Goal: Task Accomplishment & Management: Complete application form

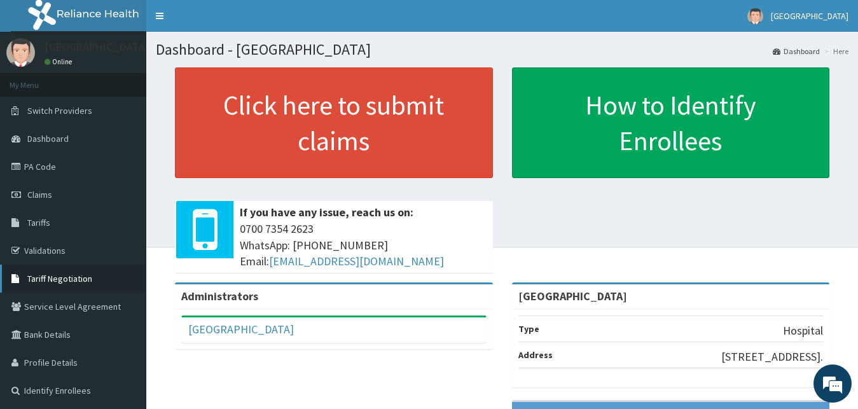
click at [75, 275] on span "Tariff Negotiation" at bounding box center [59, 278] width 65 height 11
click at [53, 272] on link "Tariff Negotiation" at bounding box center [73, 279] width 146 height 28
click at [52, 270] on link "Tariff Negotiation" at bounding box center [73, 279] width 146 height 28
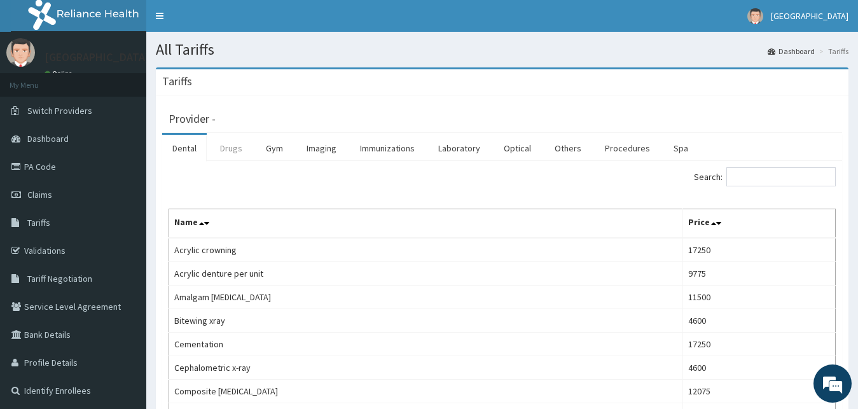
click at [229, 145] on link "Drugs" at bounding box center [231, 148] width 43 height 27
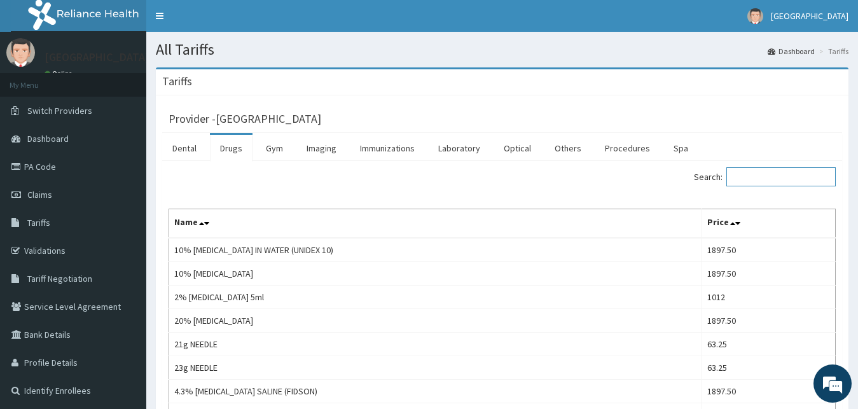
click at [754, 176] on input "Search:" at bounding box center [780, 176] width 109 height 19
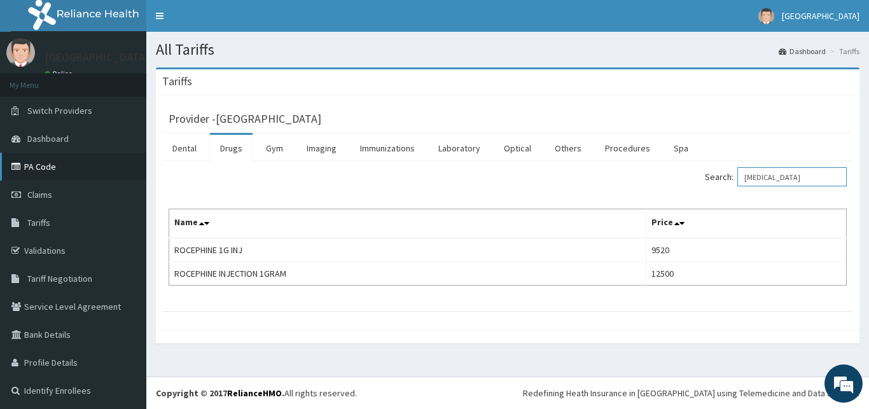
type input "rocephin"
click at [89, 162] on link "PA Code" at bounding box center [73, 167] width 146 height 28
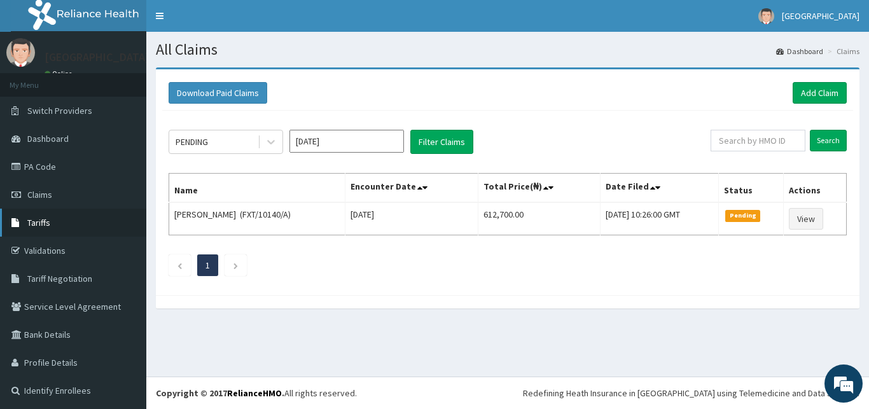
click at [41, 224] on span "Tariffs" at bounding box center [38, 222] width 23 height 11
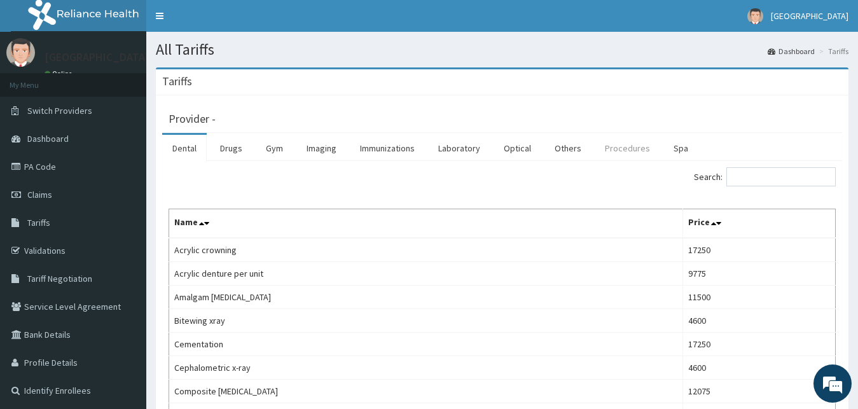
click at [631, 149] on link "Procedures" at bounding box center [627, 148] width 65 height 27
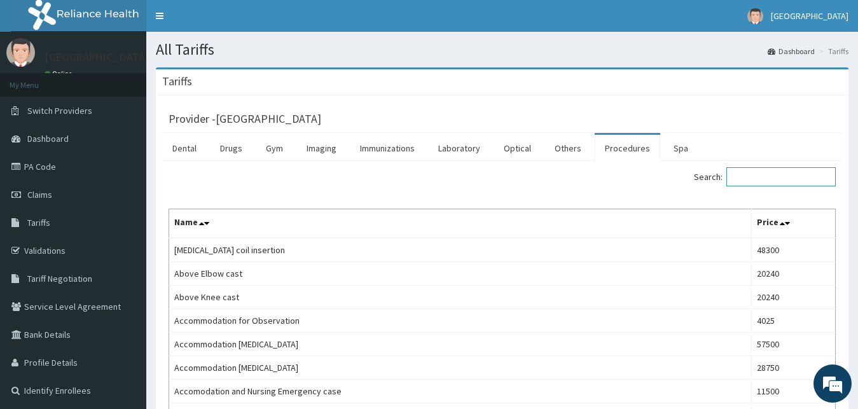
click at [788, 179] on input "Search:" at bounding box center [780, 176] width 109 height 19
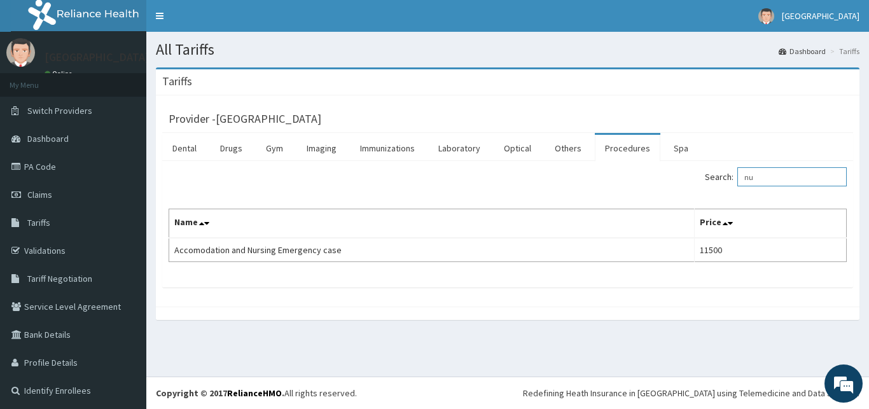
type input "n"
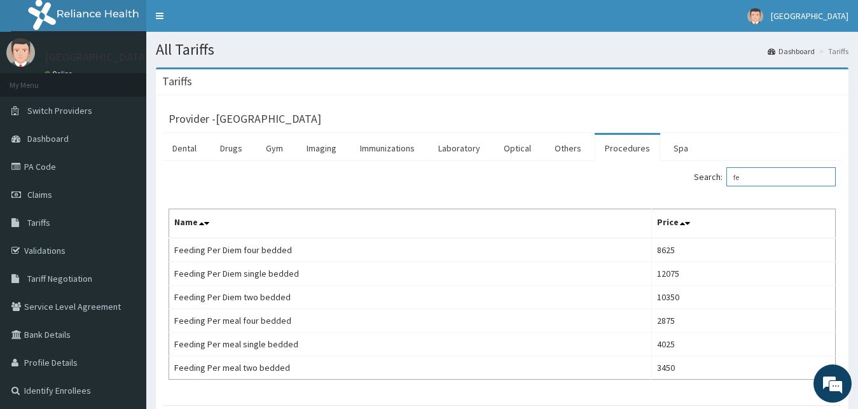
type input "f"
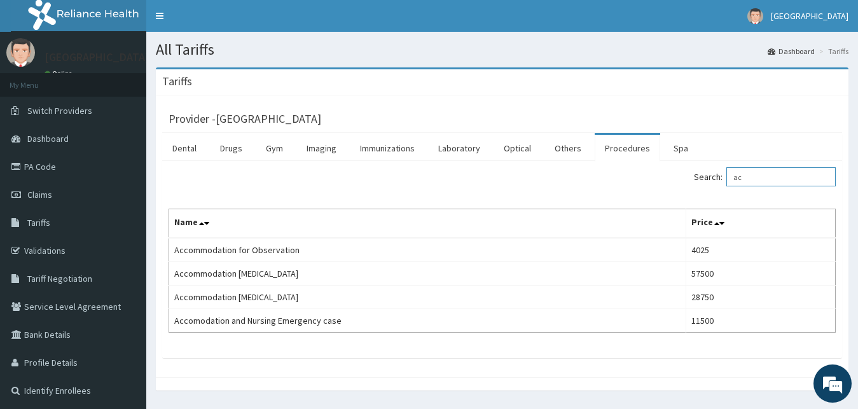
type input "a"
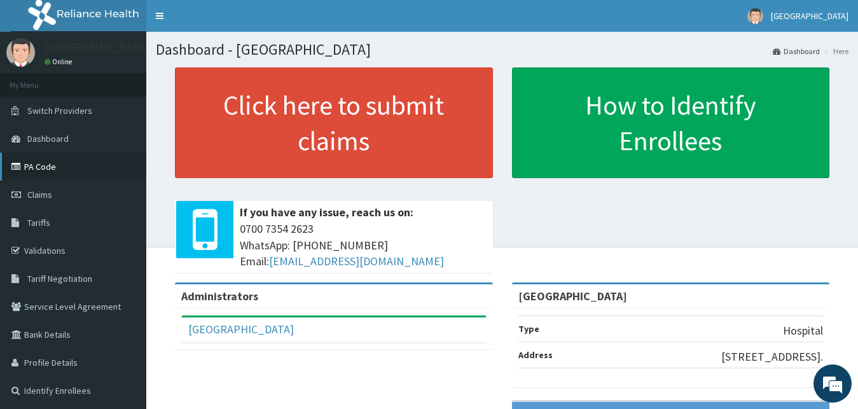
click at [38, 175] on link "PA Code" at bounding box center [73, 167] width 146 height 28
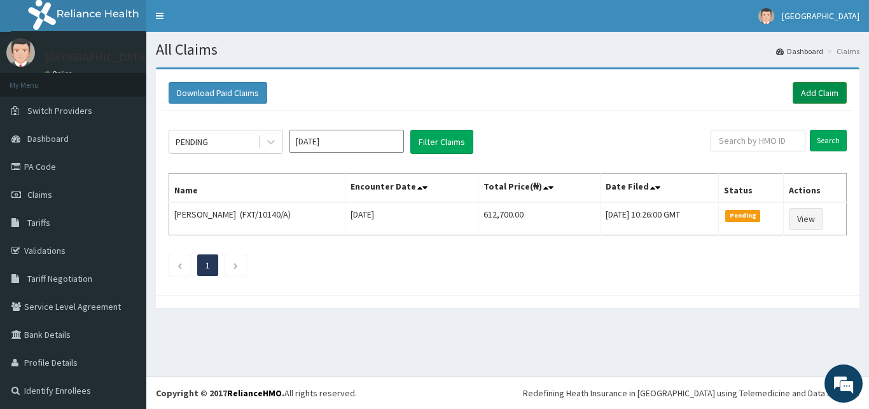
click at [794, 94] on link "Add Claim" at bounding box center [819, 93] width 54 height 22
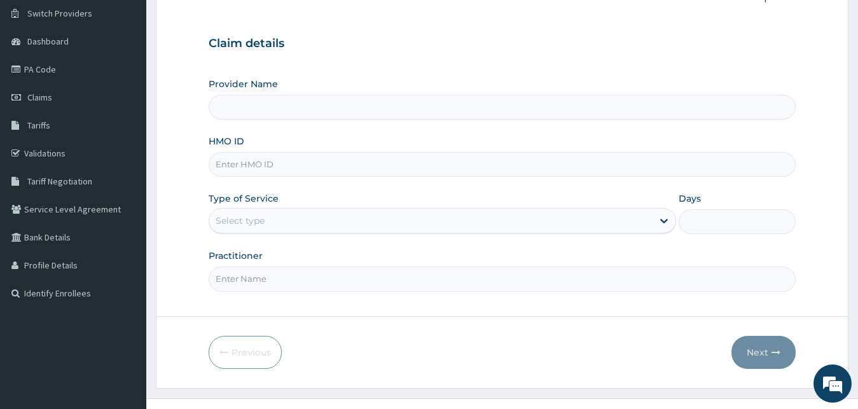
type input "[GEOGRAPHIC_DATA]"
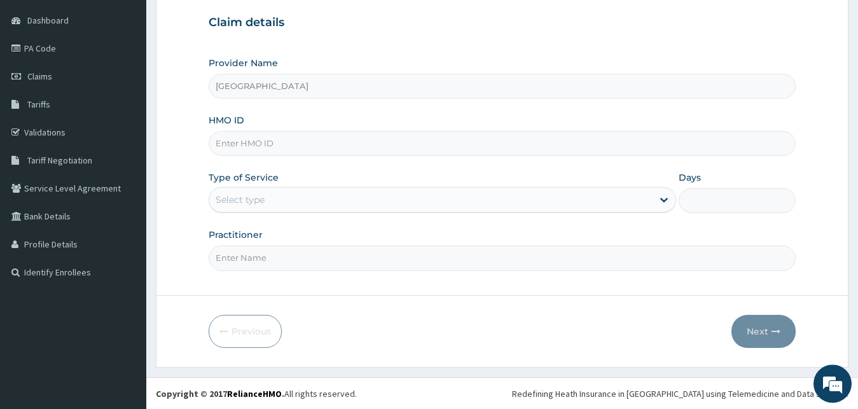
scroll to position [119, 0]
click at [446, 149] on input "HMO ID" at bounding box center [503, 142] width 588 height 25
type input "FXT/10140/A"
click at [397, 202] on div "Select type" at bounding box center [431, 199] width 444 height 20
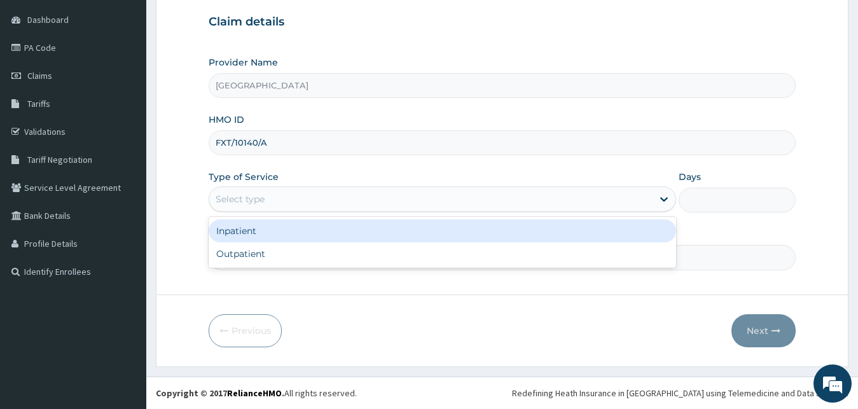
scroll to position [0, 0]
click at [378, 235] on div "Inpatient" at bounding box center [443, 230] width 468 height 23
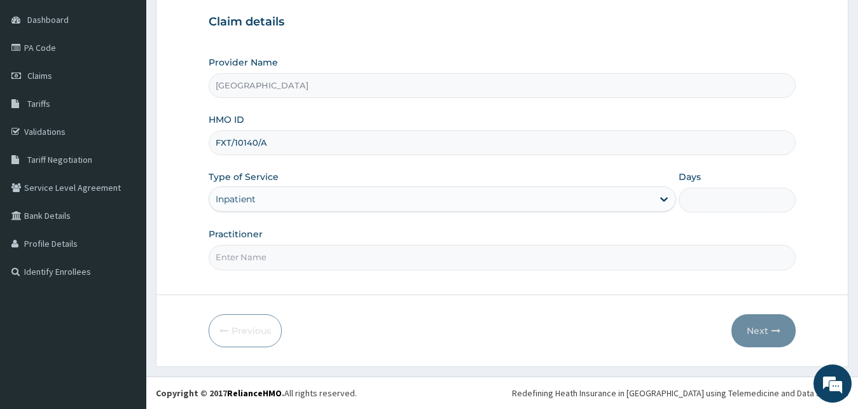
click at [727, 198] on input "Days" at bounding box center [737, 200] width 117 height 25
type input "7"
click at [337, 257] on input "Practitioner" at bounding box center [503, 257] width 588 height 25
type input "Dr GLADYS"
click at [741, 335] on button "Next" at bounding box center [763, 330] width 64 height 33
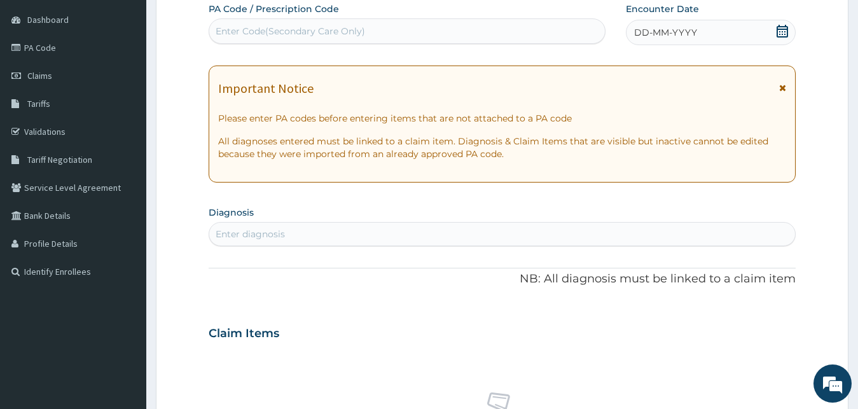
click at [392, 32] on div "Enter Code(Secondary Care Only)" at bounding box center [407, 31] width 396 height 20
paste input "PA/A86BB4"
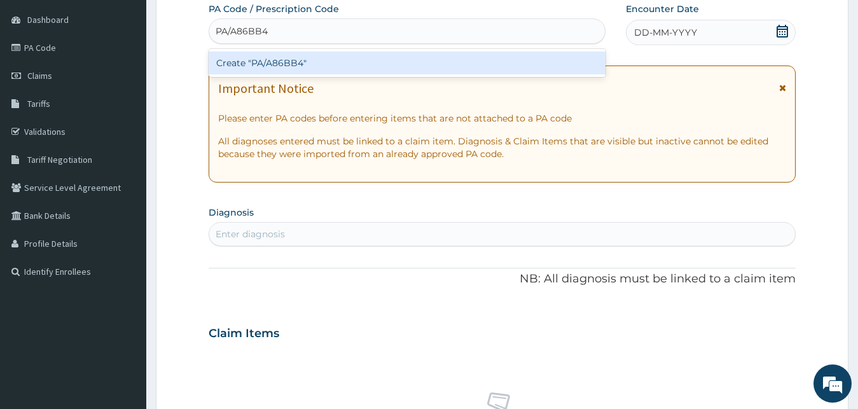
type input "PA/A86BB4"
click at [382, 58] on div "Create "PA/A86BB4"" at bounding box center [407, 63] width 397 height 23
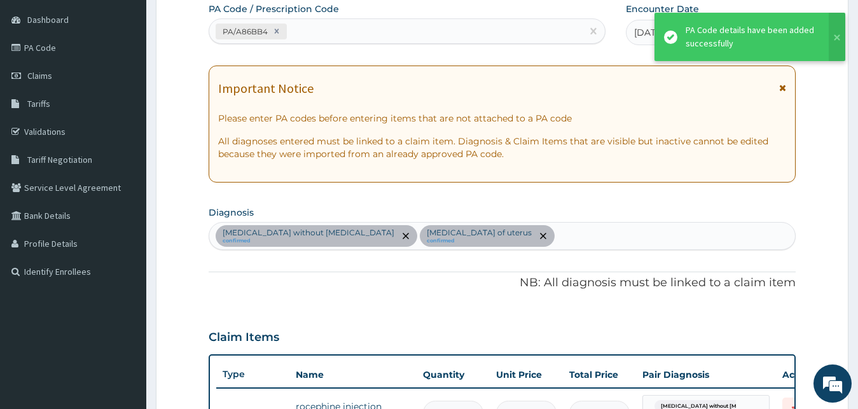
scroll to position [374, 0]
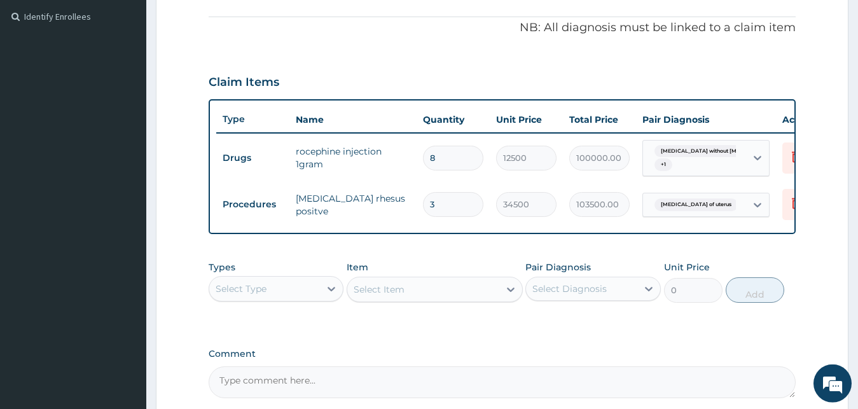
click at [484, 341] on div "PA Code / Prescription Code PA/A86BB4 Encounter Date 15-10-2025 Important Notic…" at bounding box center [503, 73] width 588 height 651
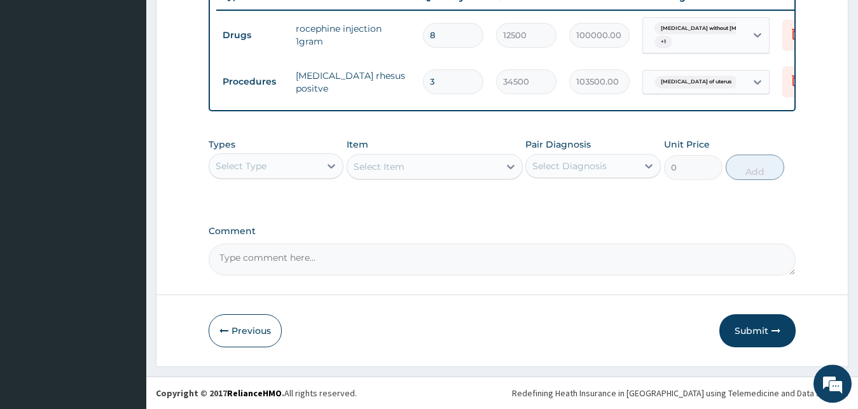
scroll to position [507, 0]
click at [747, 329] on button "Submit" at bounding box center [757, 330] width 76 height 33
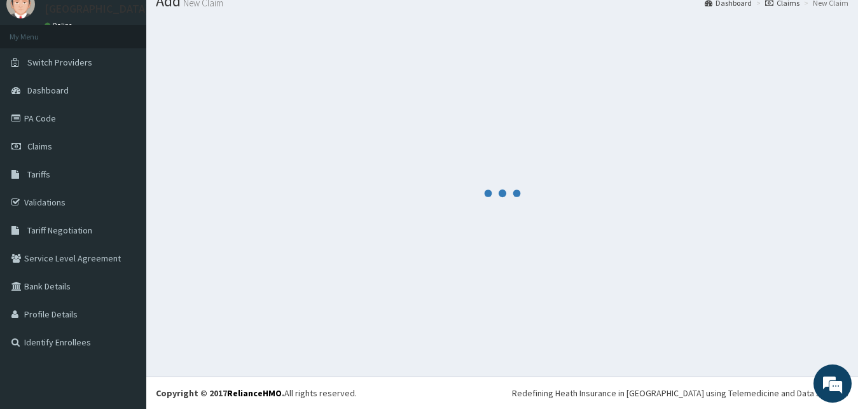
scroll to position [48, 0]
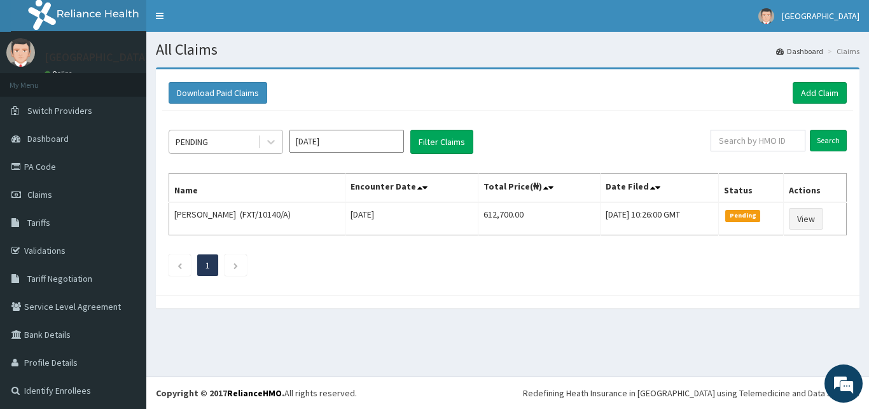
click at [242, 140] on div "PENDING" at bounding box center [213, 142] width 88 height 20
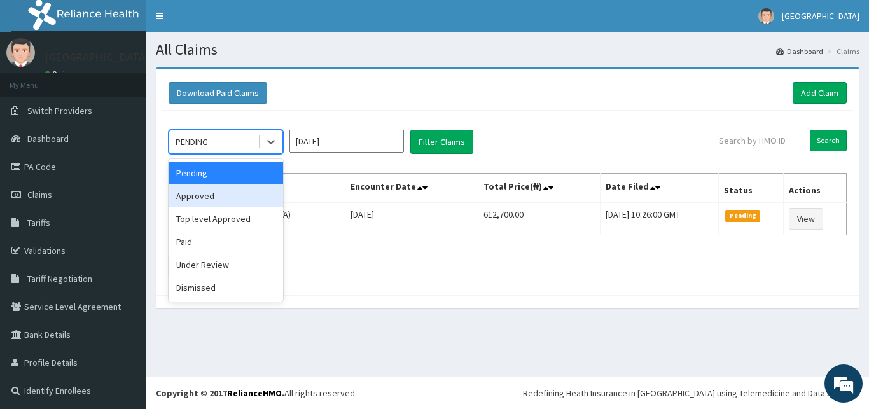
click at [240, 199] on div "Approved" at bounding box center [226, 195] width 114 height 23
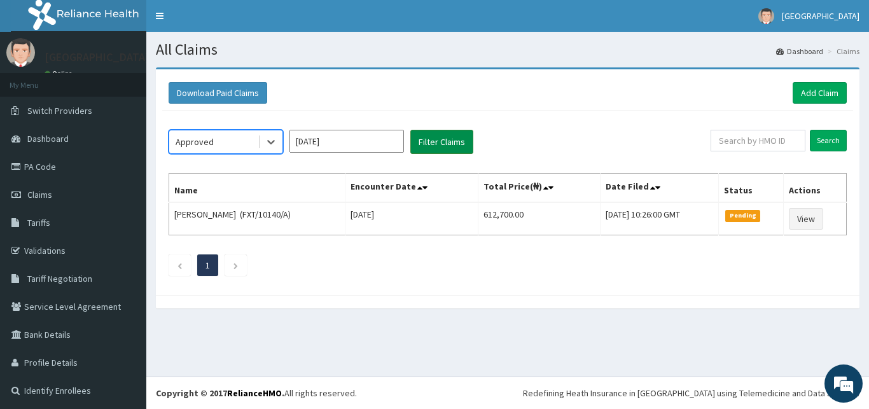
click at [425, 145] on button "Filter Claims" at bounding box center [441, 142] width 63 height 24
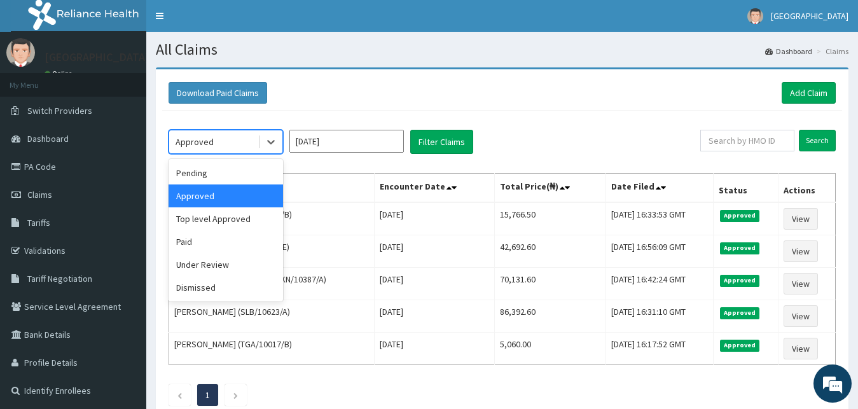
click at [229, 144] on div "Approved" at bounding box center [213, 142] width 88 height 20
click at [199, 275] on div "Under Review" at bounding box center [226, 264] width 114 height 23
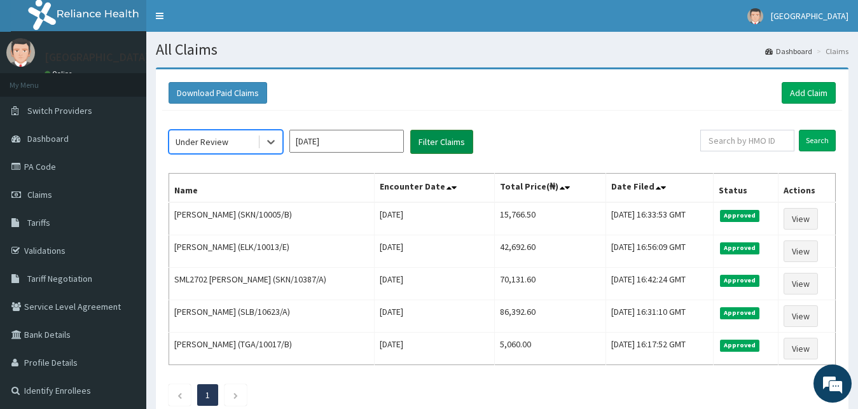
click at [459, 143] on button "Filter Claims" at bounding box center [441, 142] width 63 height 24
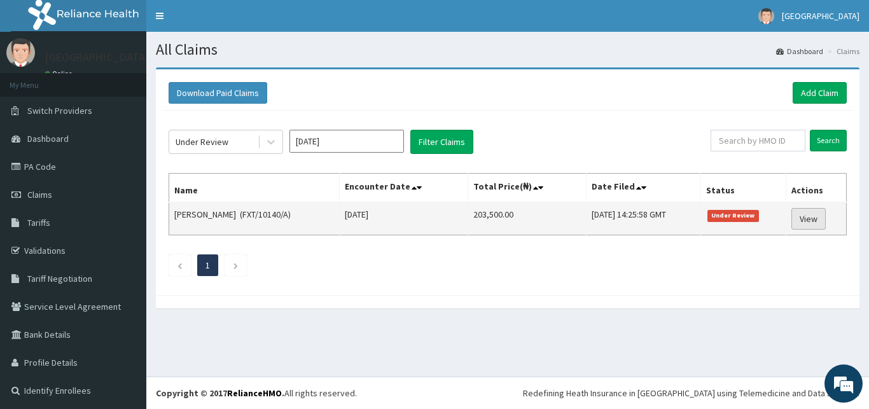
click at [799, 217] on link "View" at bounding box center [808, 219] width 34 height 22
click at [798, 219] on link "View" at bounding box center [806, 219] width 34 height 22
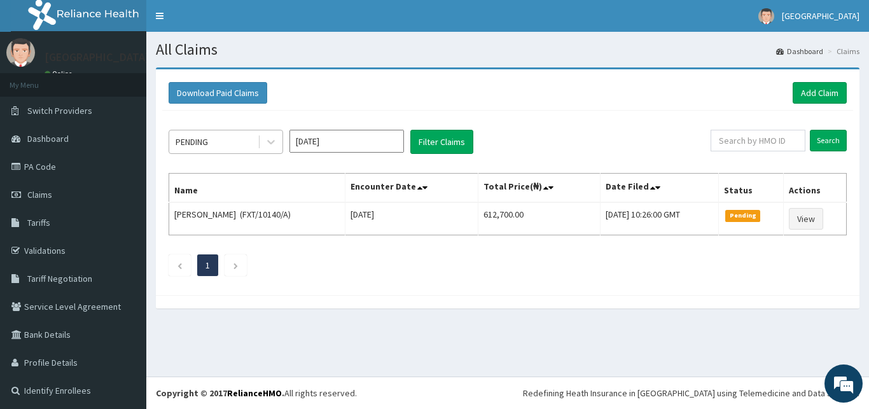
click at [202, 139] on div "PENDING" at bounding box center [192, 141] width 32 height 13
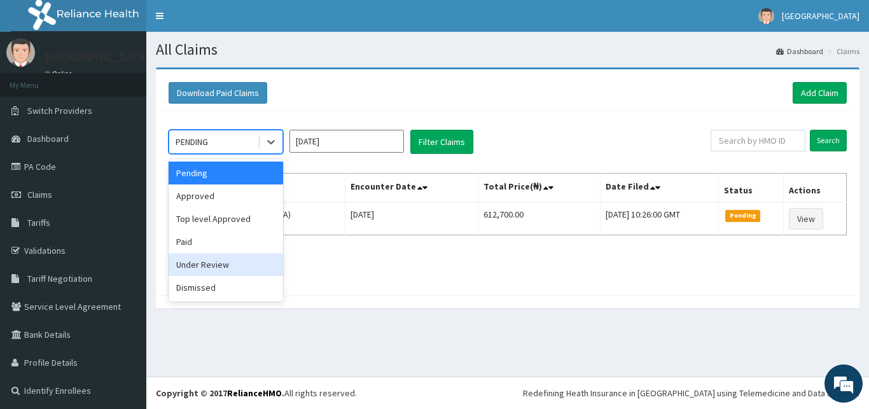
click at [218, 258] on div "Under Review" at bounding box center [226, 264] width 114 height 23
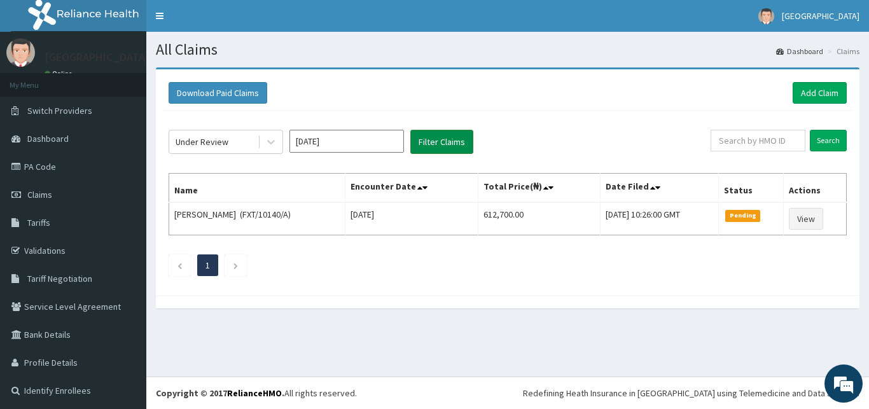
click at [426, 144] on button "Filter Claims" at bounding box center [441, 142] width 63 height 24
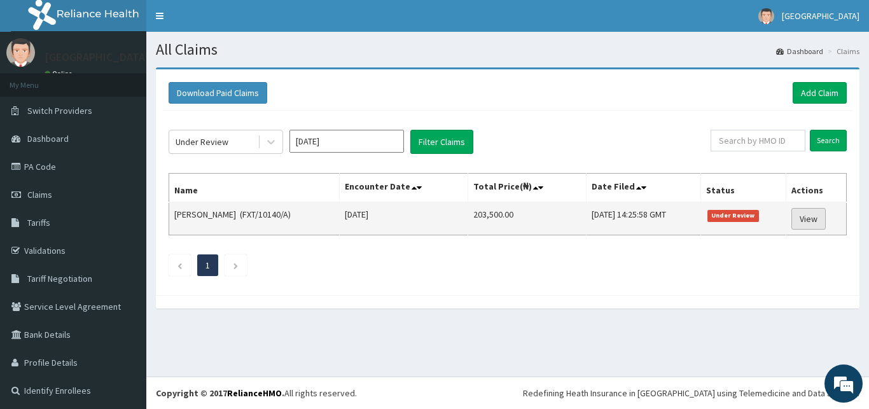
click at [794, 222] on link "View" at bounding box center [808, 219] width 34 height 22
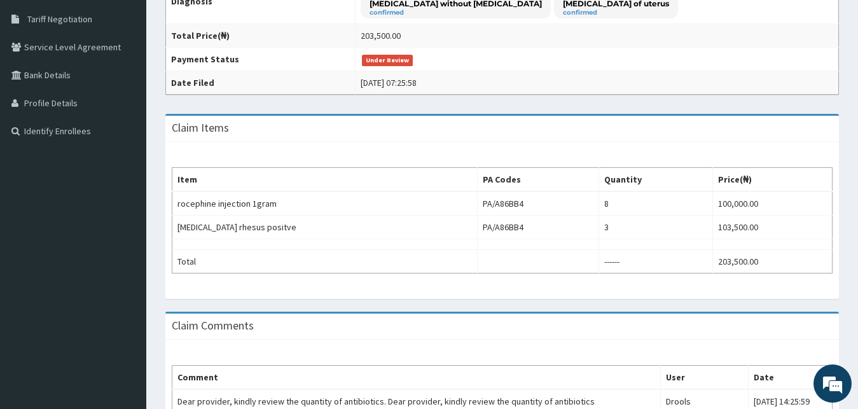
scroll to position [227, 0]
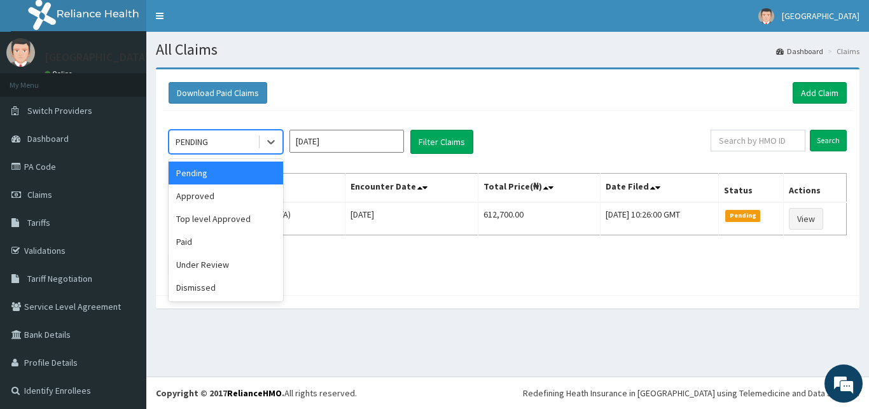
click at [235, 141] on div "PENDING" at bounding box center [213, 142] width 88 height 20
click at [219, 202] on div "Approved" at bounding box center [226, 195] width 114 height 23
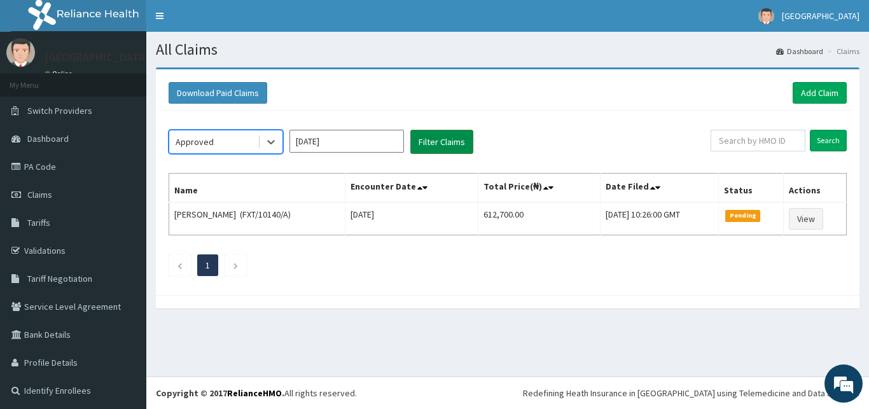
click at [446, 146] on button "Filter Claims" at bounding box center [441, 142] width 63 height 24
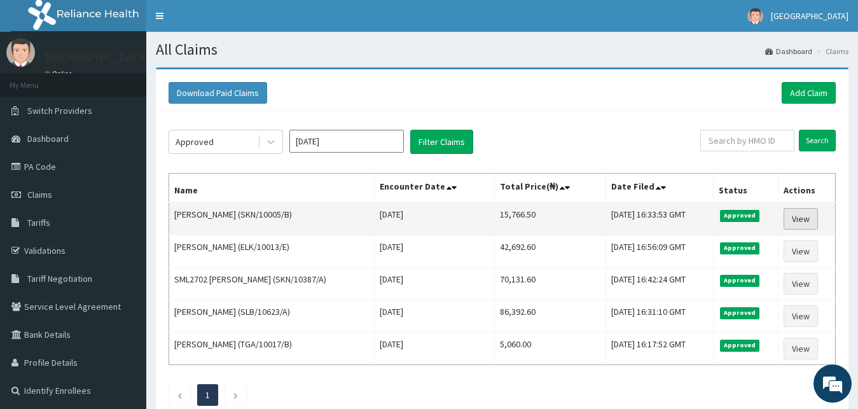
click at [812, 217] on link "View" at bounding box center [800, 219] width 34 height 22
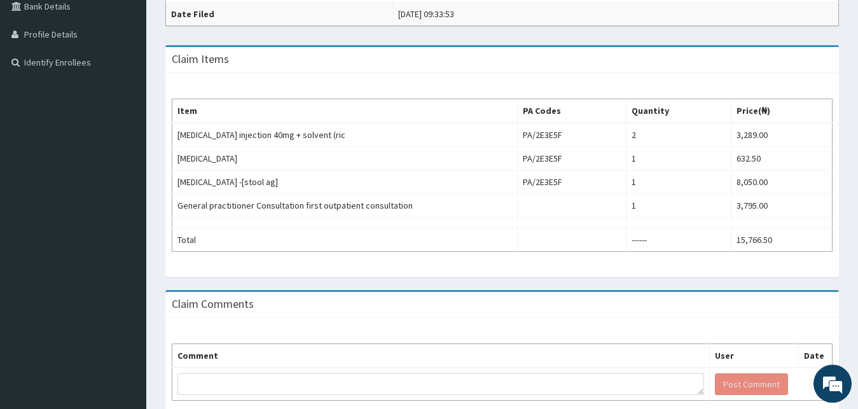
scroll to position [389, 0]
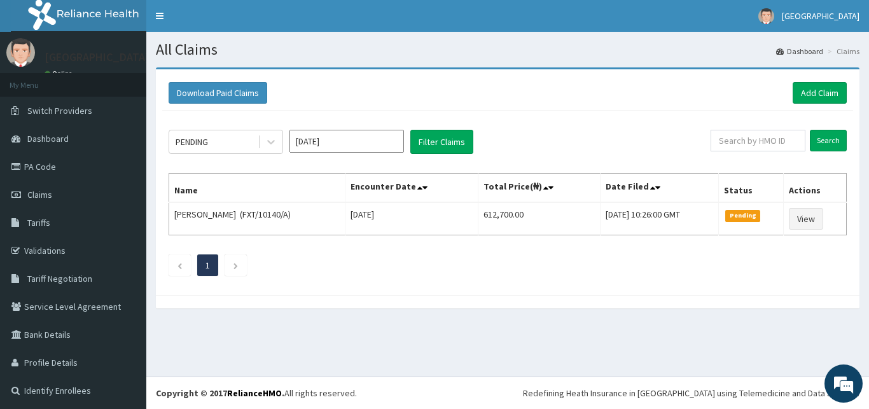
click at [223, 136] on div "PENDING" at bounding box center [213, 142] width 88 height 20
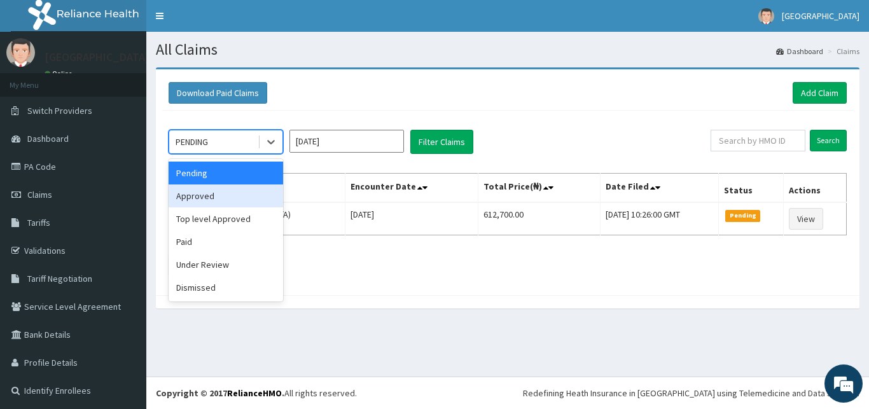
click at [220, 193] on div "Approved" at bounding box center [226, 195] width 114 height 23
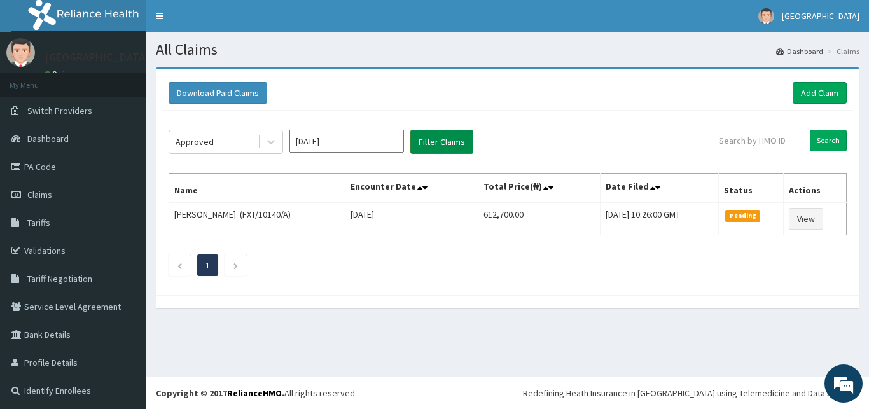
click at [431, 135] on button "Filter Claims" at bounding box center [441, 142] width 63 height 24
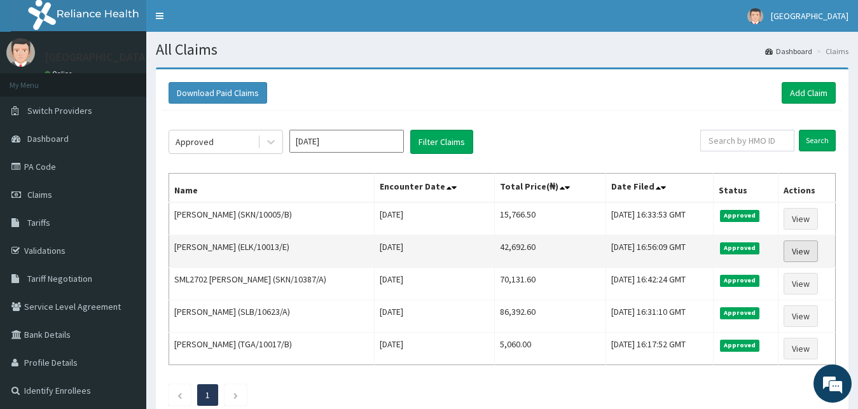
click at [800, 254] on link "View" at bounding box center [800, 251] width 34 height 22
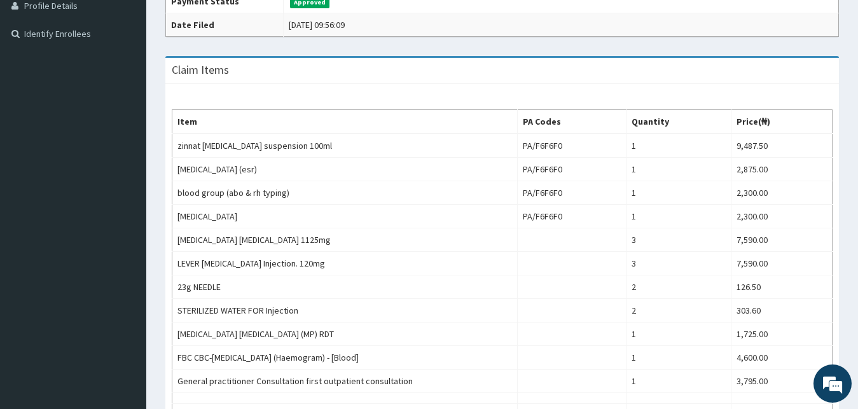
scroll to position [389, 0]
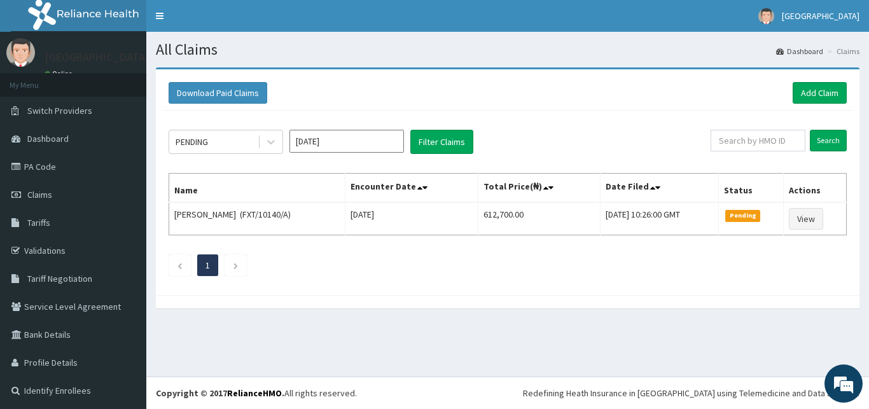
click at [230, 141] on div "PENDING" at bounding box center [213, 142] width 88 height 20
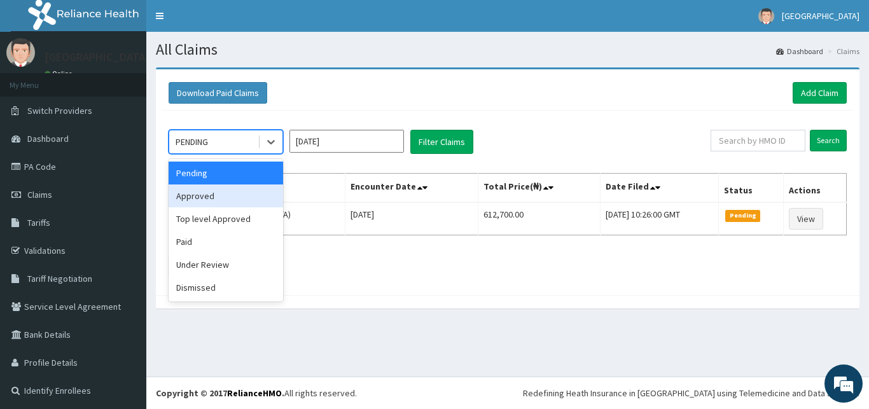
click at [221, 196] on div "Approved" at bounding box center [226, 195] width 114 height 23
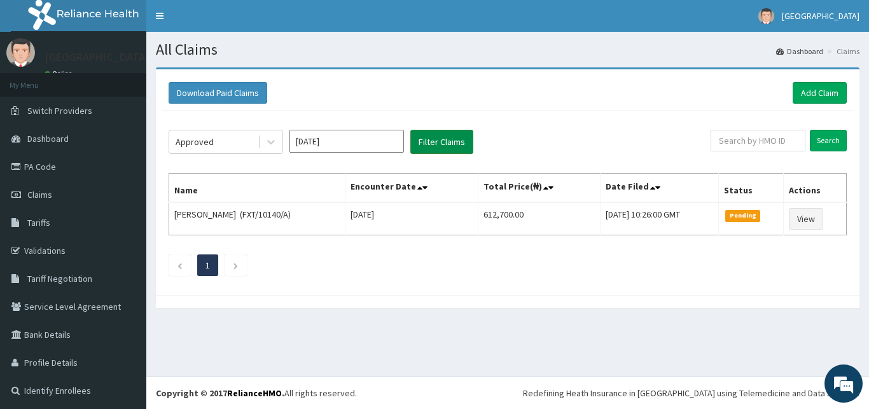
click at [432, 134] on button "Filter Claims" at bounding box center [441, 142] width 63 height 24
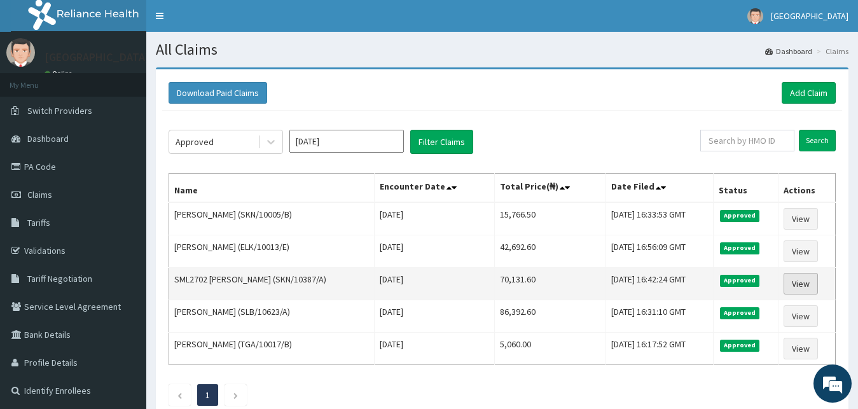
click at [797, 285] on link "View" at bounding box center [800, 284] width 34 height 22
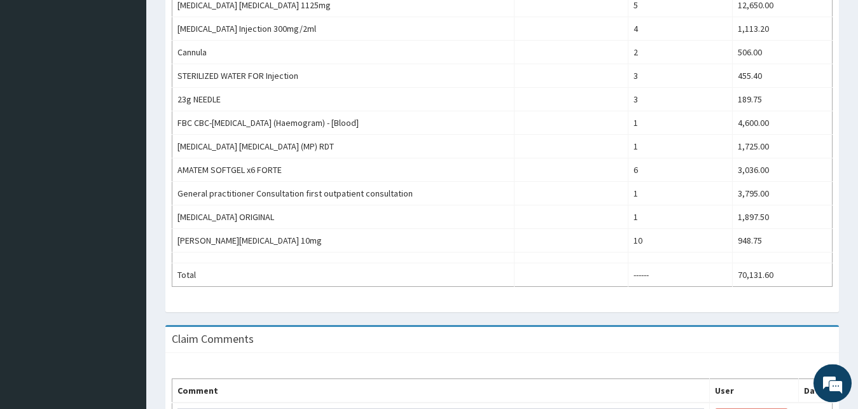
scroll to position [649, 0]
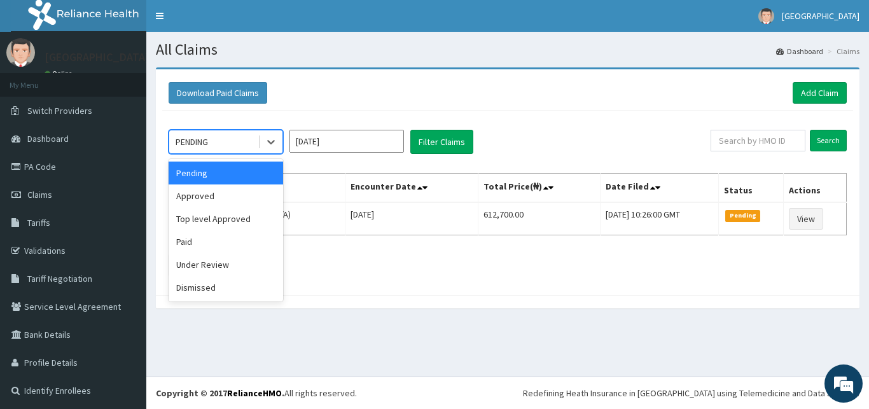
click at [233, 137] on div "PENDING" at bounding box center [213, 142] width 88 height 20
click at [219, 196] on div "Approved" at bounding box center [226, 195] width 114 height 23
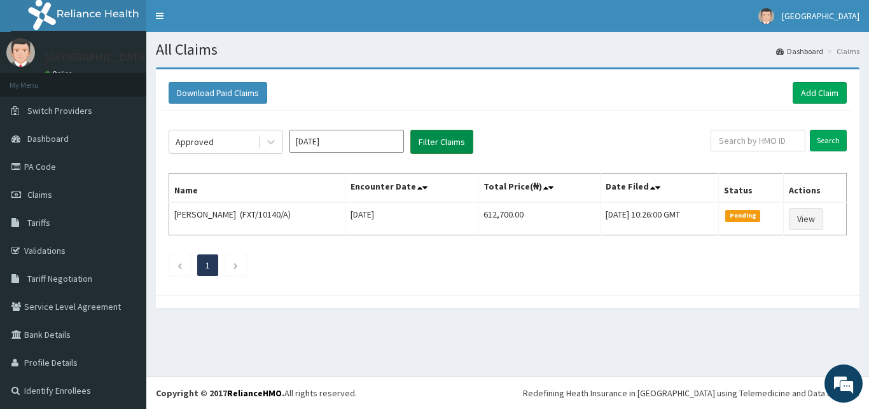
click at [438, 145] on button "Filter Claims" at bounding box center [441, 142] width 63 height 24
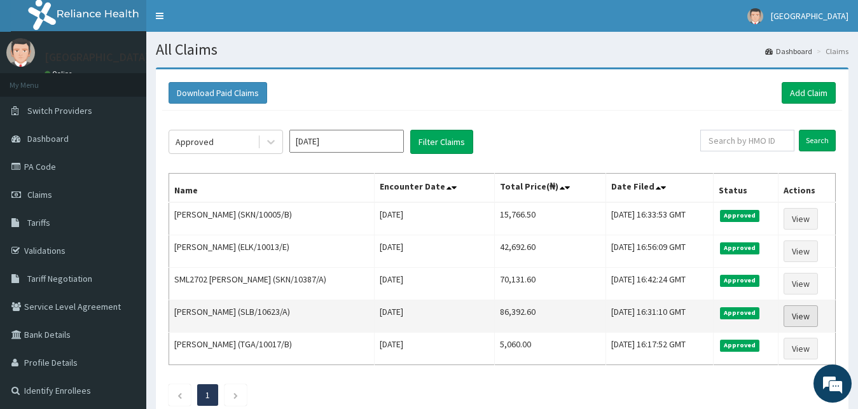
click at [804, 314] on link "View" at bounding box center [800, 316] width 34 height 22
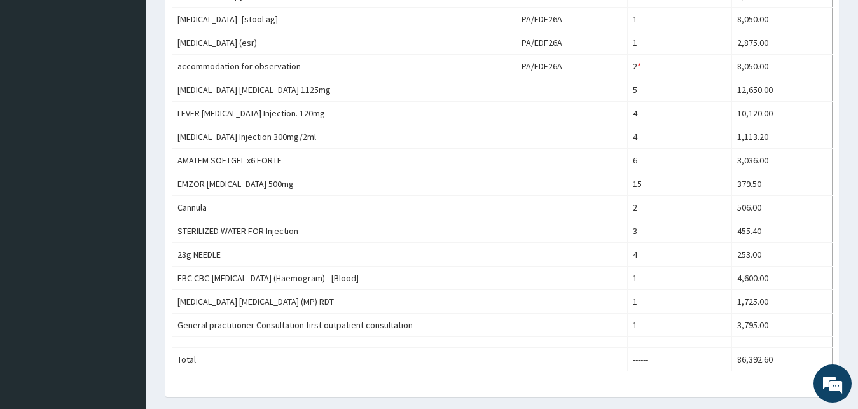
scroll to position [681, 0]
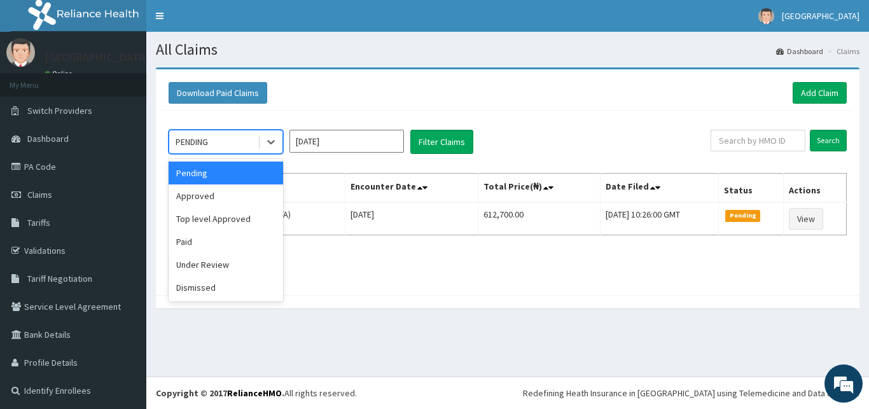
click at [205, 135] on div "PENDING" at bounding box center [213, 142] width 88 height 20
click at [211, 202] on div "Approved" at bounding box center [226, 195] width 114 height 23
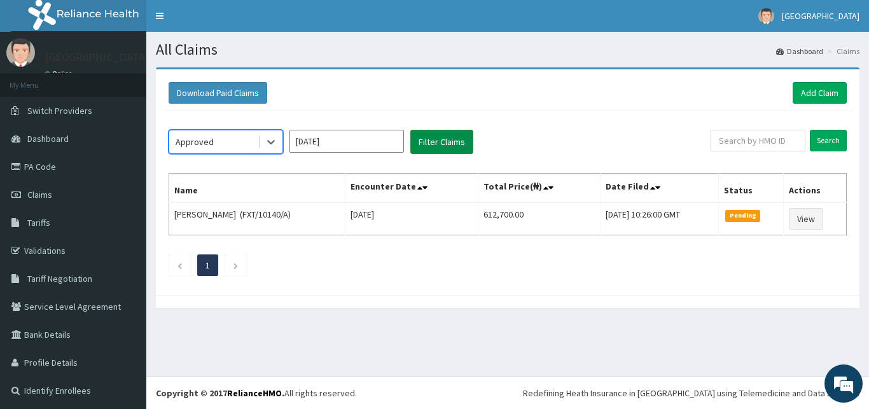
click at [435, 141] on button "Filter Claims" at bounding box center [441, 142] width 63 height 24
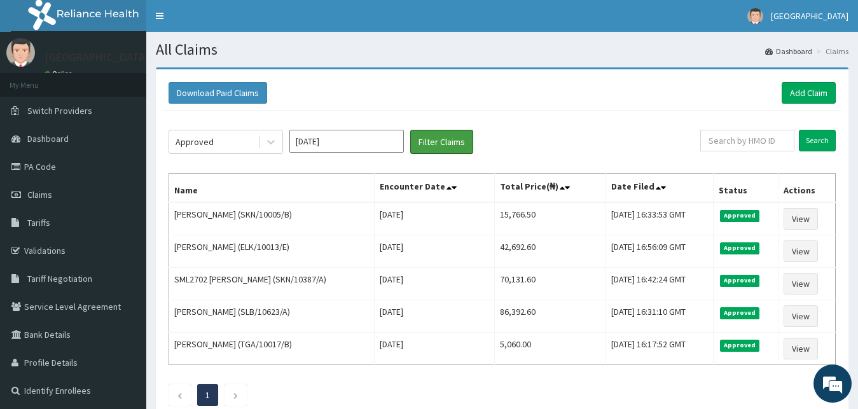
scroll to position [84, 0]
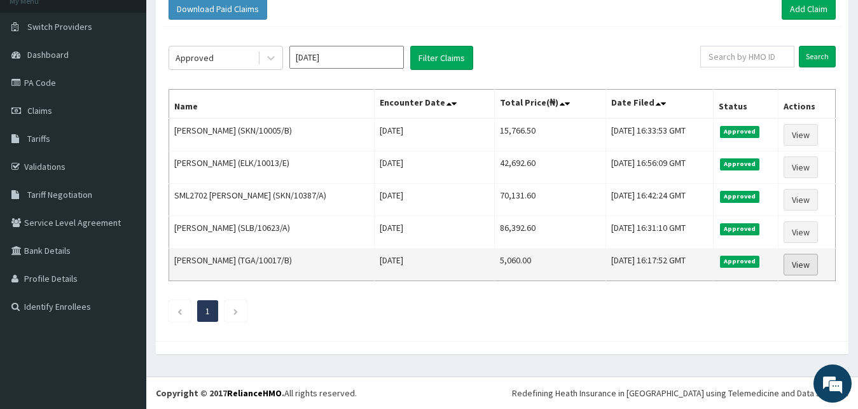
click at [815, 262] on link "View" at bounding box center [800, 265] width 34 height 22
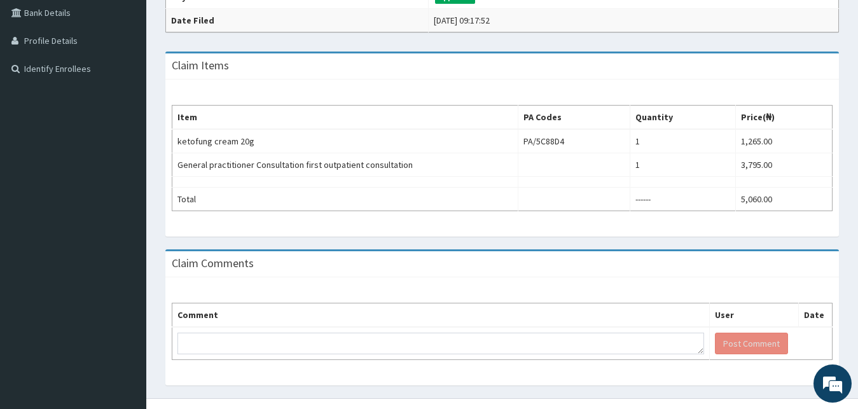
scroll to position [345, 0]
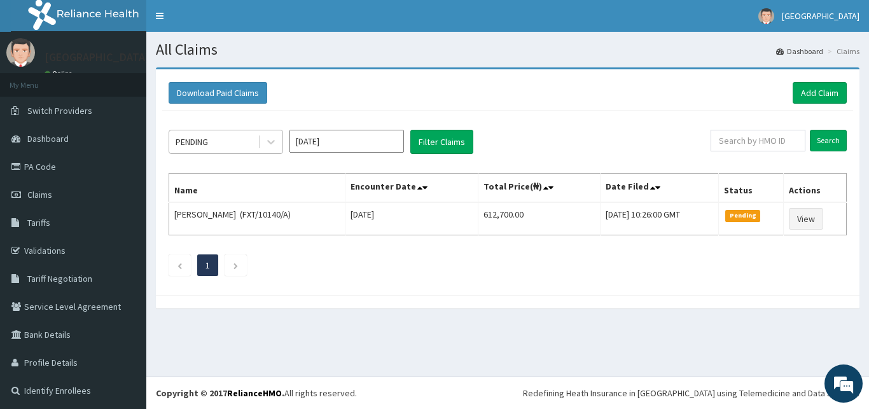
click at [224, 141] on div "PENDING" at bounding box center [213, 142] width 88 height 20
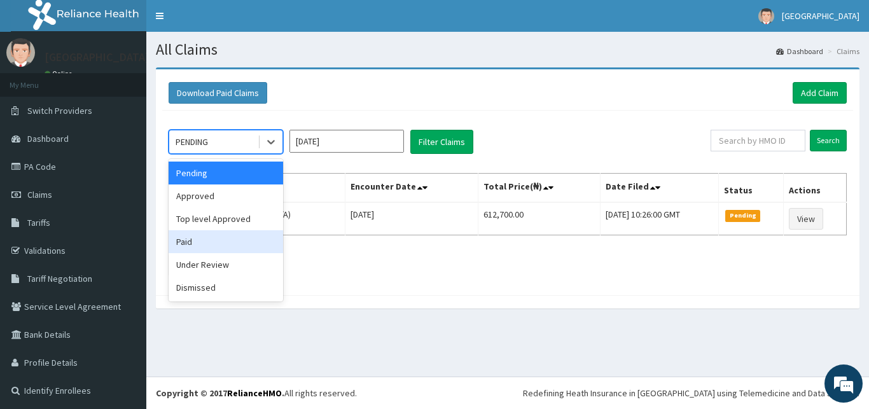
click at [217, 247] on div "Paid" at bounding box center [226, 241] width 114 height 23
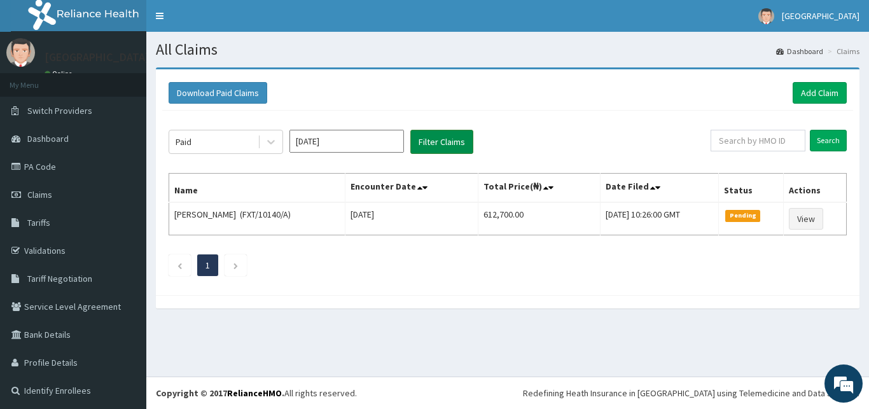
click at [434, 143] on button "Filter Claims" at bounding box center [441, 142] width 63 height 24
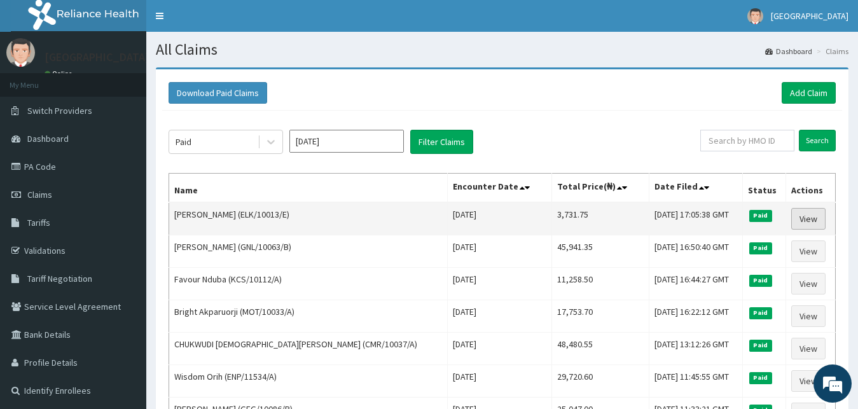
click at [794, 220] on link "View" at bounding box center [808, 219] width 34 height 22
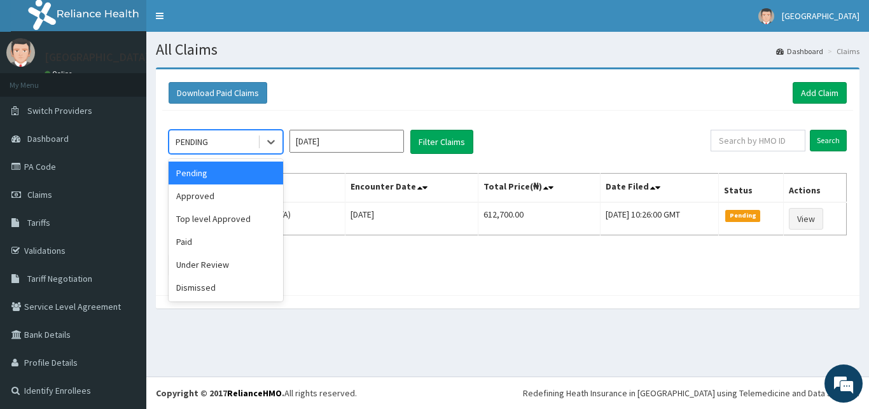
click at [233, 148] on div "PENDING" at bounding box center [213, 142] width 88 height 20
click at [206, 254] on div "Under Review" at bounding box center [226, 264] width 114 height 23
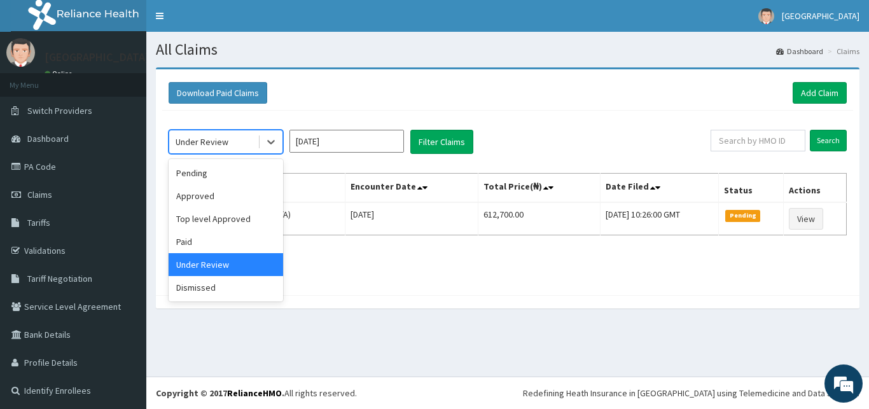
click at [208, 135] on div "Under Review" at bounding box center [213, 142] width 88 height 20
click at [178, 240] on div "Paid" at bounding box center [226, 241] width 114 height 23
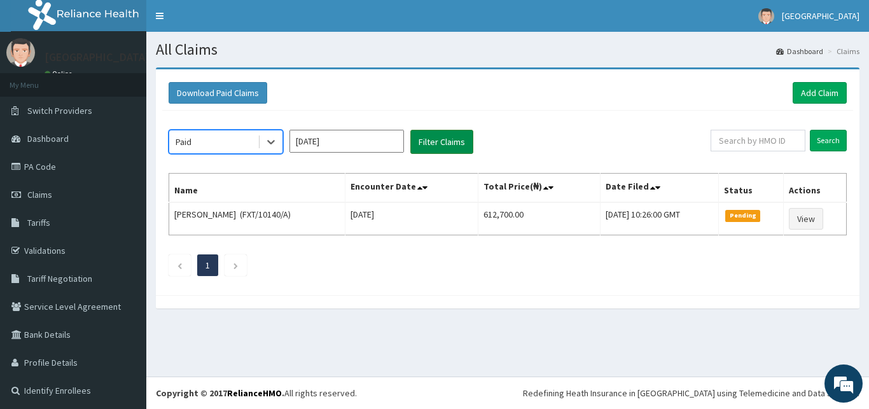
click at [446, 136] on button "Filter Claims" at bounding box center [441, 142] width 63 height 24
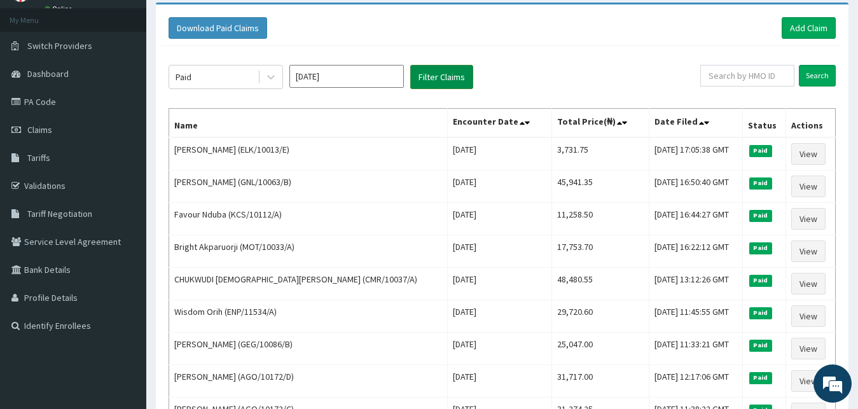
scroll to position [97, 0]
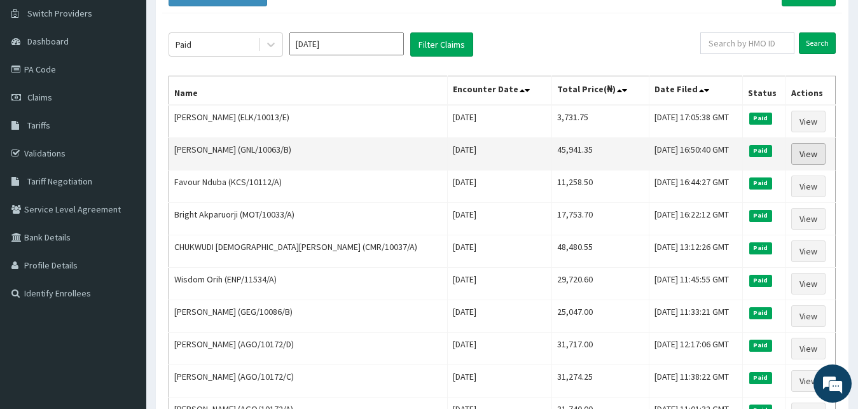
click at [804, 153] on link "View" at bounding box center [808, 154] width 34 height 22
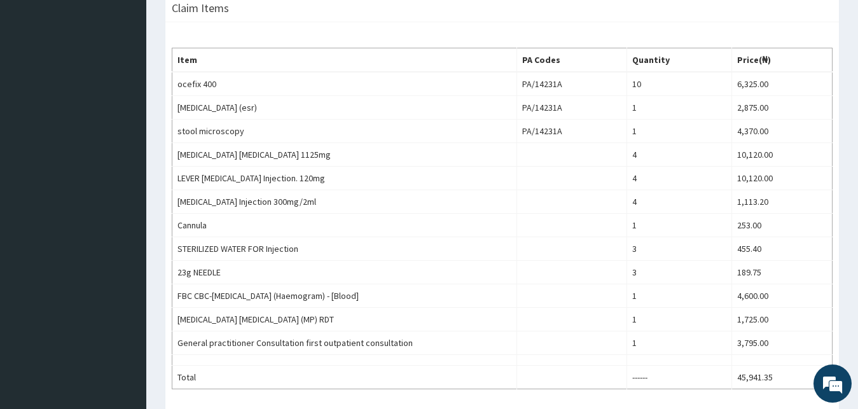
scroll to position [486, 0]
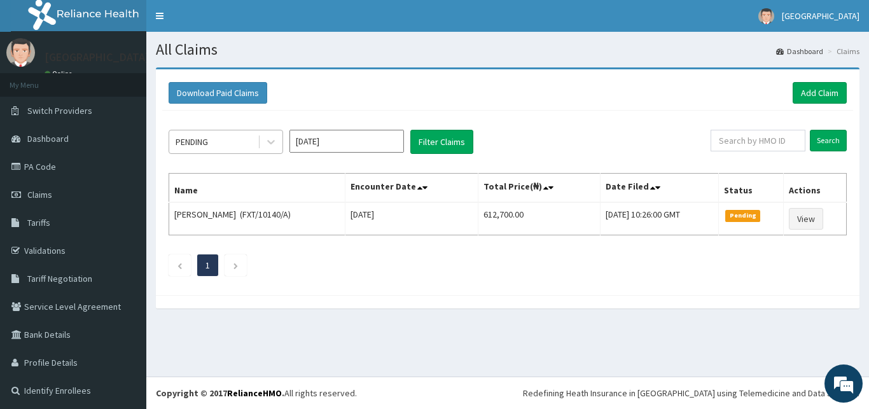
click at [210, 142] on div "PENDING" at bounding box center [213, 142] width 88 height 20
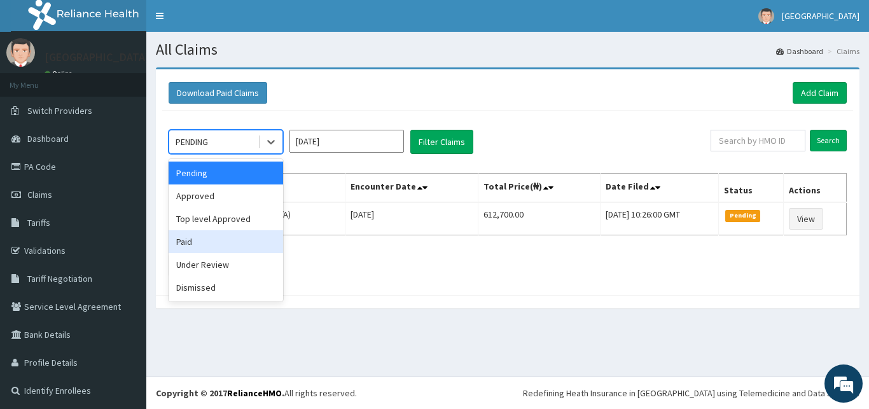
click at [200, 245] on div "Paid" at bounding box center [226, 241] width 114 height 23
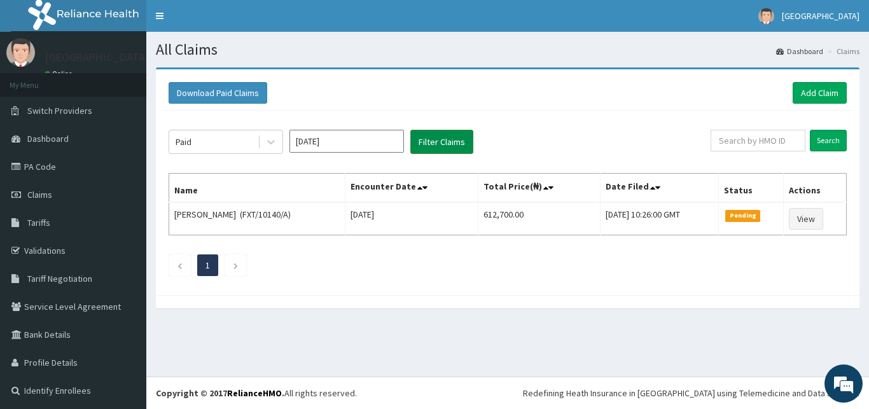
click at [436, 145] on button "Filter Claims" at bounding box center [441, 142] width 63 height 24
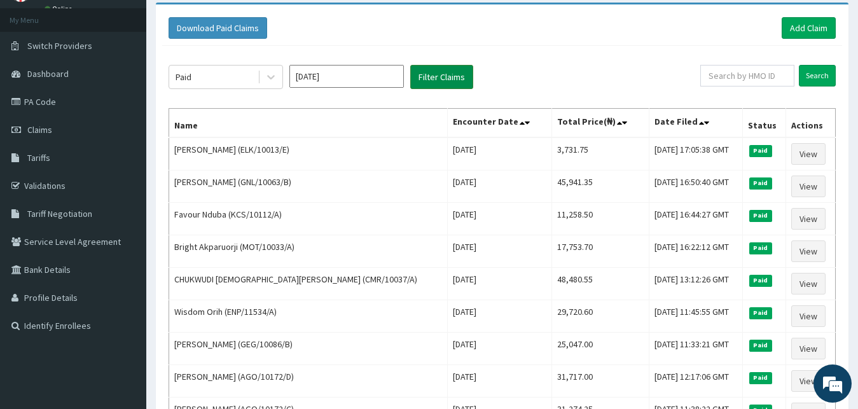
scroll to position [97, 0]
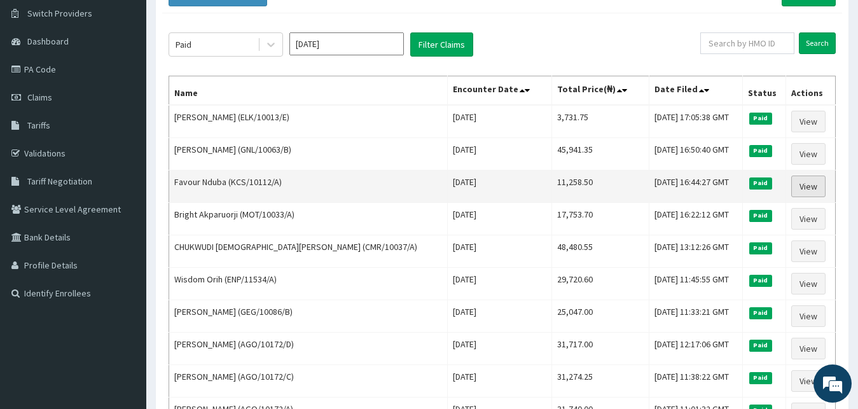
click at [813, 185] on link "View" at bounding box center [808, 187] width 34 height 22
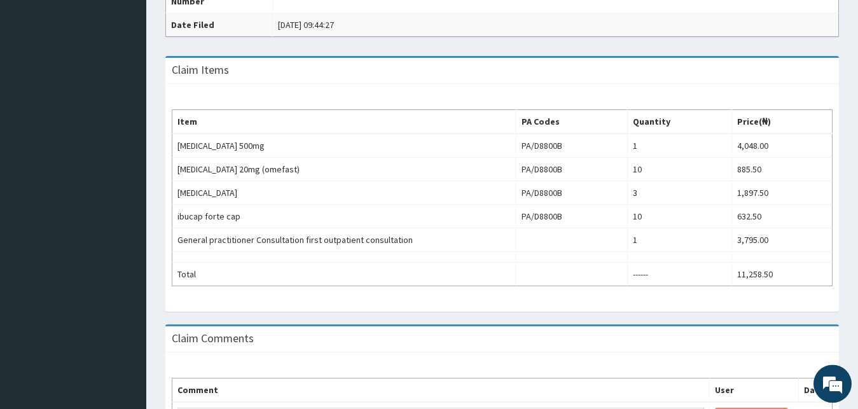
scroll to position [422, 0]
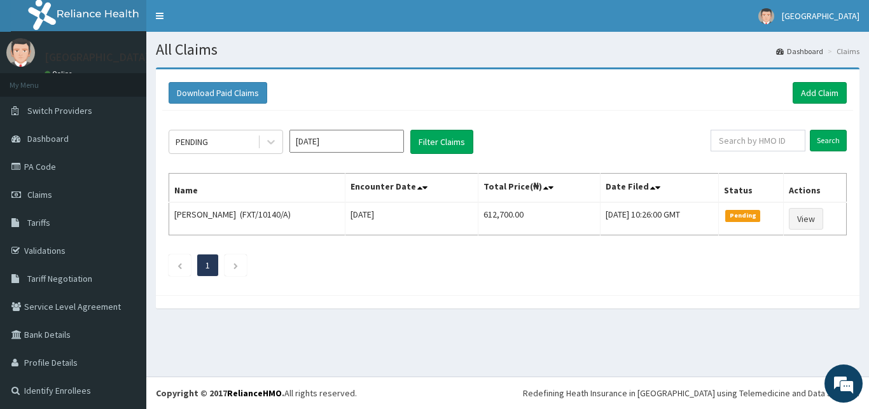
click at [216, 158] on div "PENDING Sep 2025 Filter Claims Search Name Encounter Date Total Price(₦) Date F…" at bounding box center [507, 200] width 691 height 178
click at [217, 148] on div "PENDING" at bounding box center [213, 142] width 88 height 20
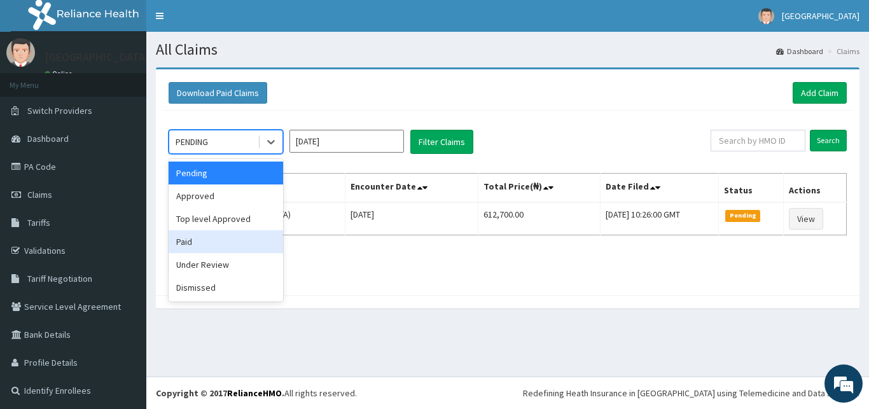
click at [200, 237] on div "Paid" at bounding box center [226, 241] width 114 height 23
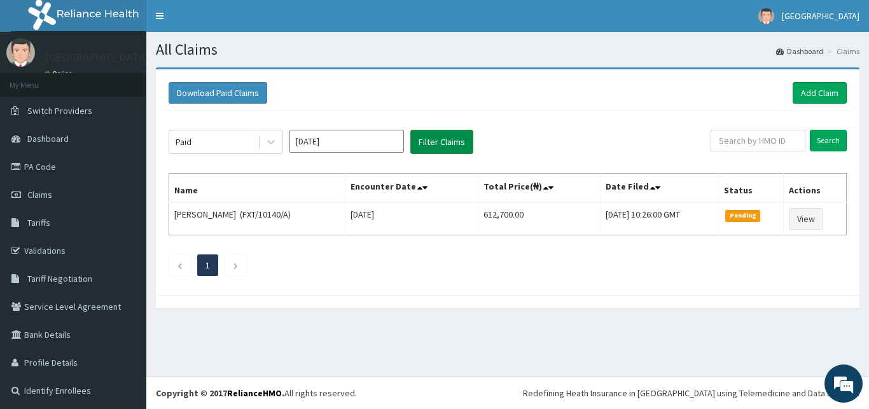
click at [436, 145] on button "Filter Claims" at bounding box center [441, 142] width 63 height 24
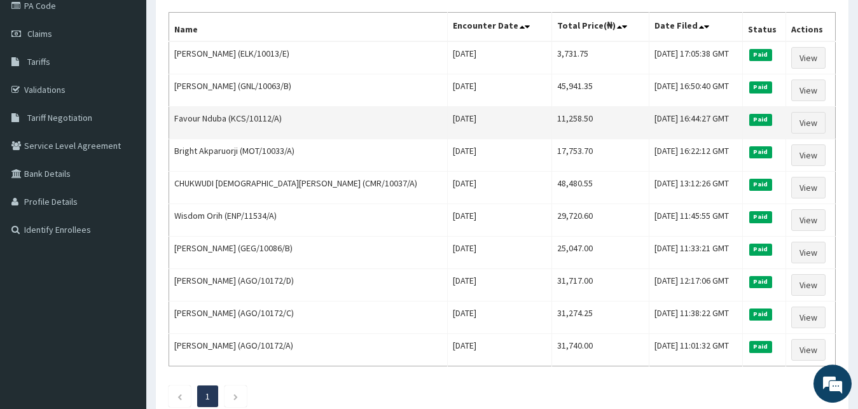
scroll to position [162, 0]
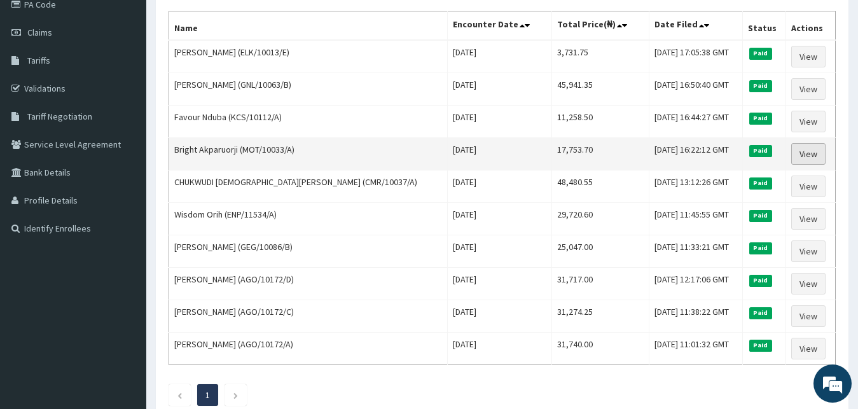
click at [801, 155] on link "View" at bounding box center [808, 154] width 34 height 22
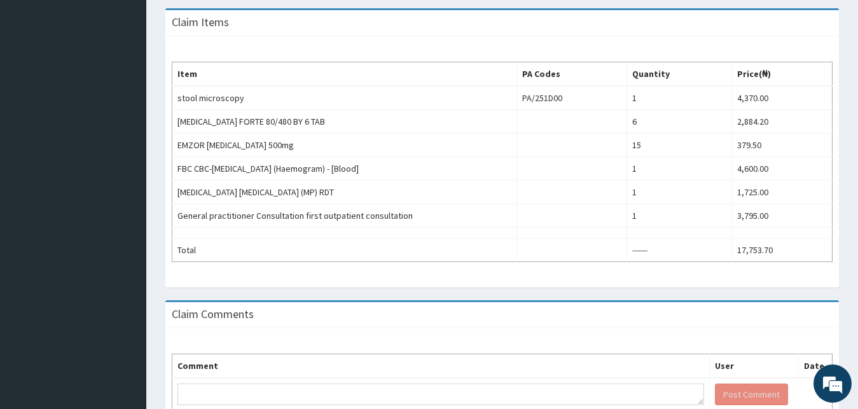
scroll to position [422, 0]
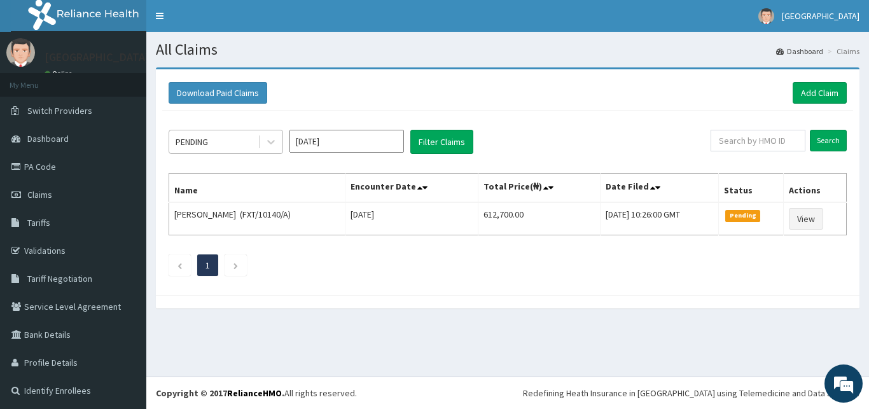
click at [184, 137] on div "PENDING" at bounding box center [192, 141] width 32 height 13
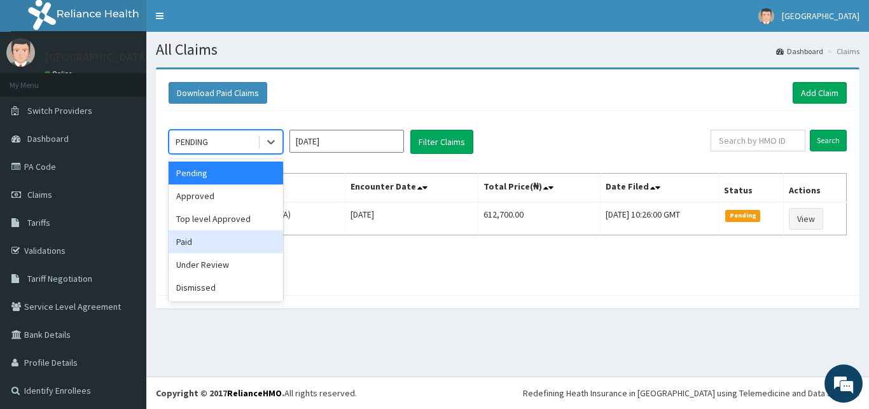
click at [188, 241] on div "Paid" at bounding box center [226, 241] width 114 height 23
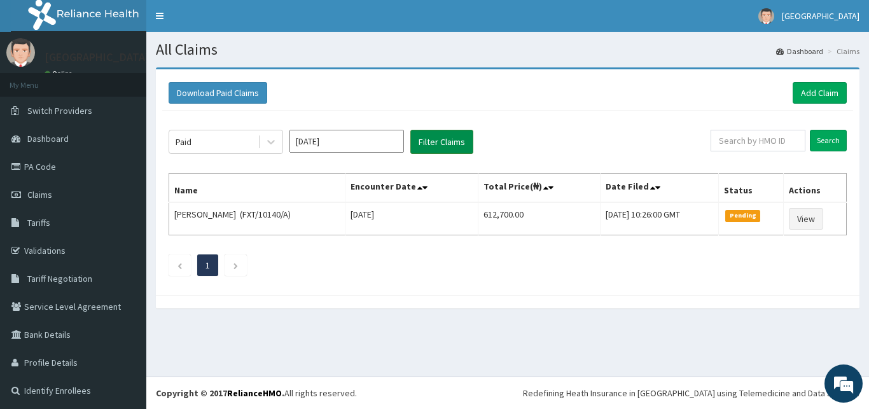
click at [424, 140] on button "Filter Claims" at bounding box center [441, 142] width 63 height 24
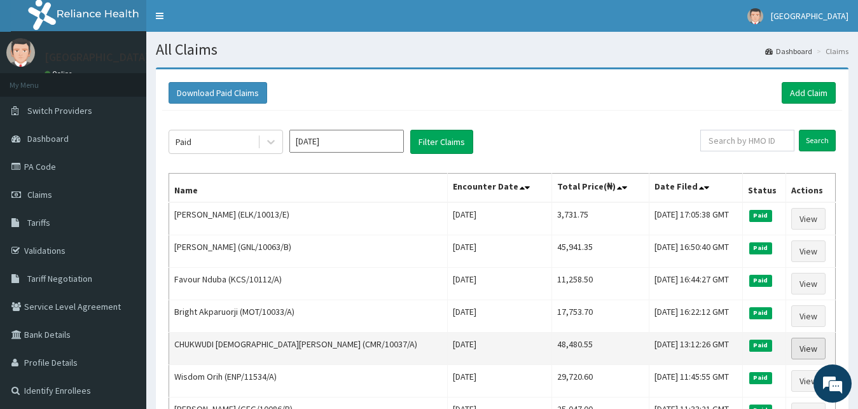
click at [804, 351] on link "View" at bounding box center [808, 349] width 34 height 22
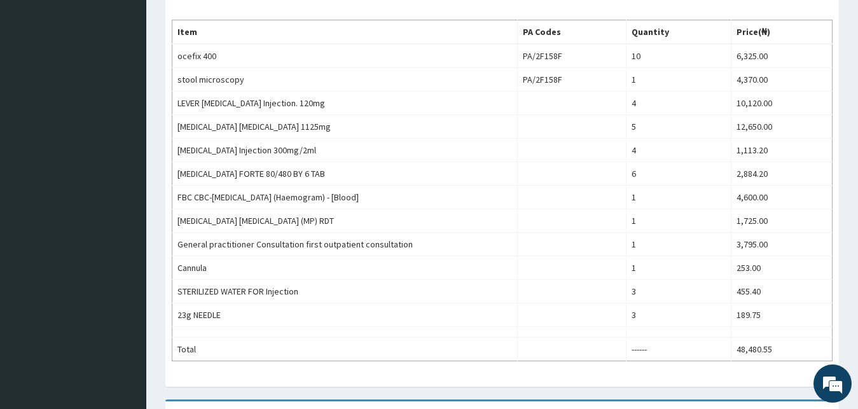
scroll to position [486, 0]
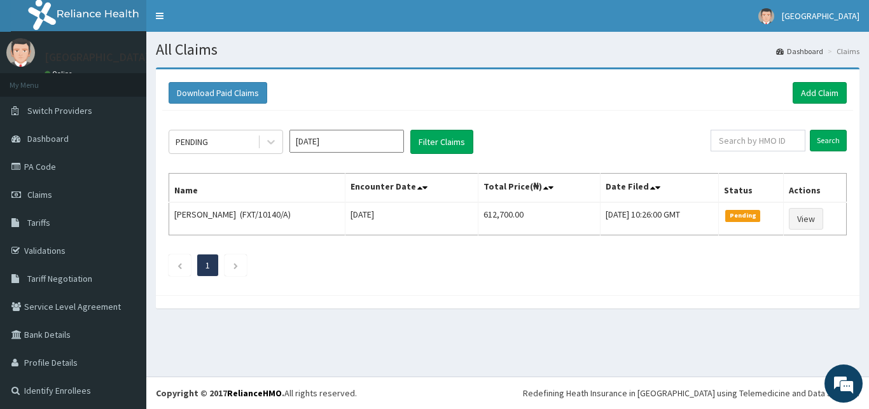
click at [243, 136] on div "PENDING" at bounding box center [213, 142] width 88 height 20
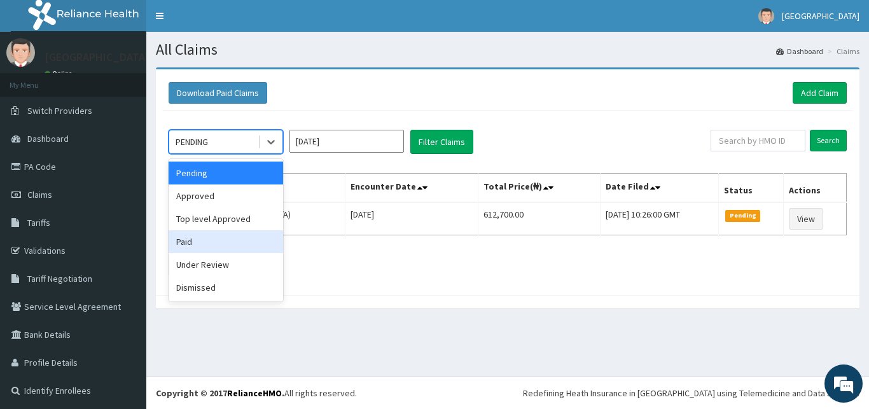
click at [216, 233] on div "Paid" at bounding box center [226, 241] width 114 height 23
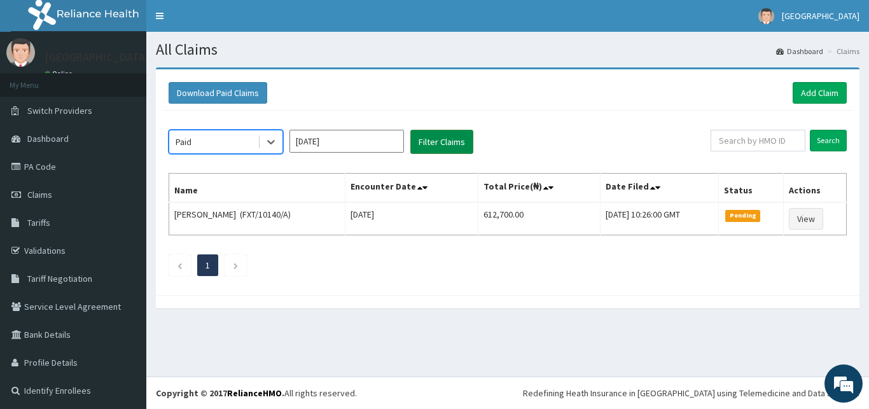
click at [458, 140] on button "Filter Claims" at bounding box center [441, 142] width 63 height 24
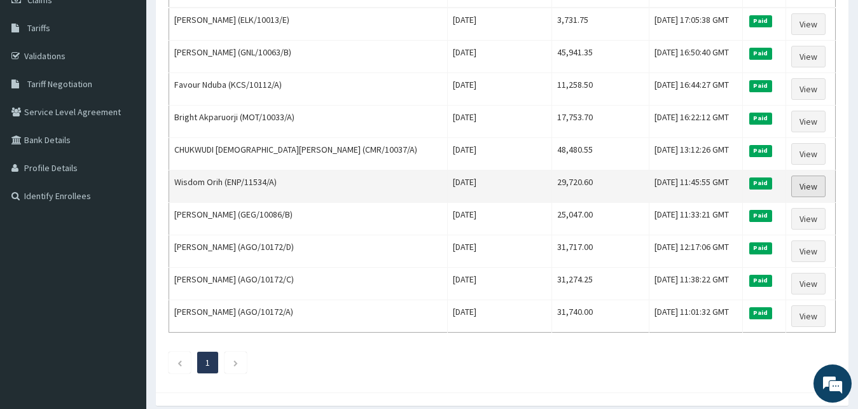
click at [799, 192] on link "View" at bounding box center [808, 187] width 34 height 22
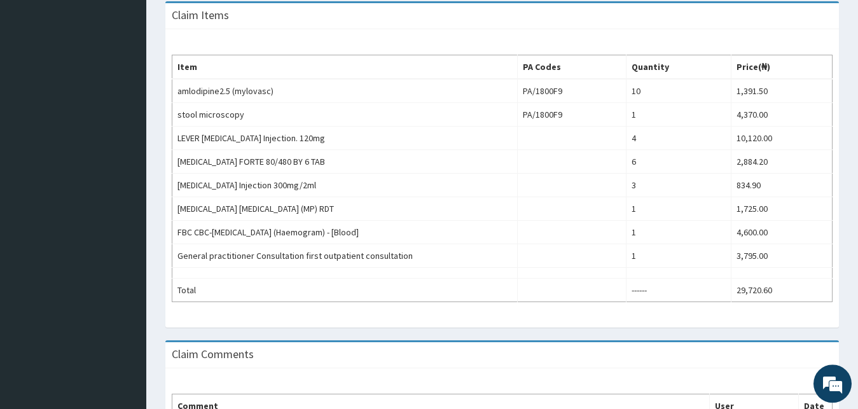
scroll to position [422, 0]
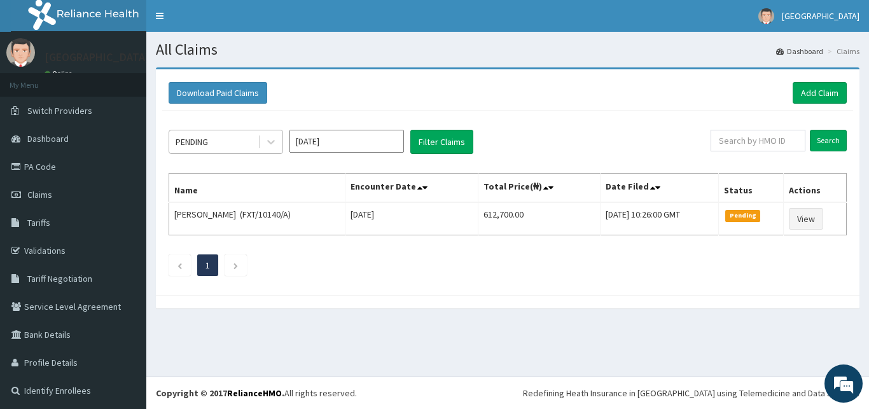
click at [212, 132] on div "PENDING" at bounding box center [226, 142] width 114 height 24
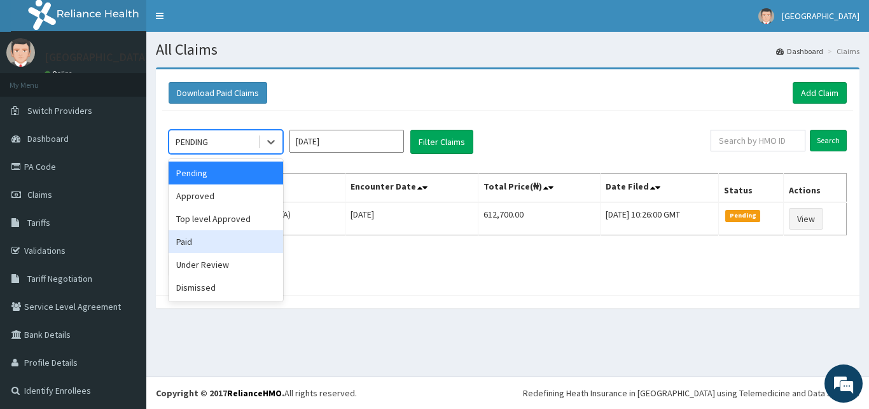
click at [203, 238] on div "Paid" at bounding box center [226, 241] width 114 height 23
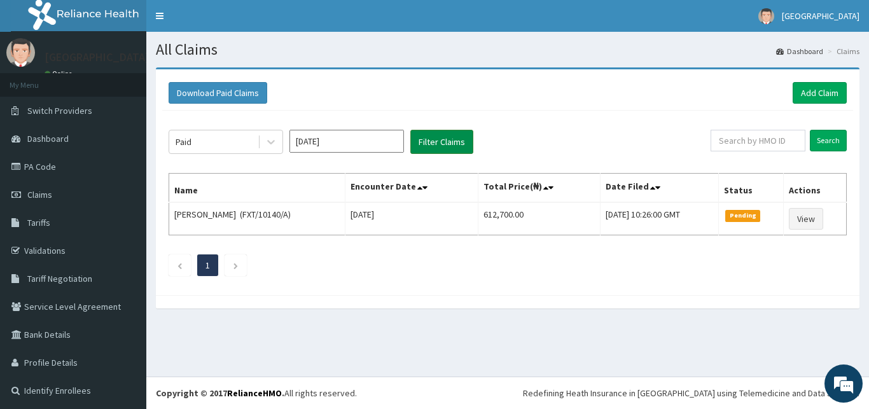
click at [445, 139] on button "Filter Claims" at bounding box center [441, 142] width 63 height 24
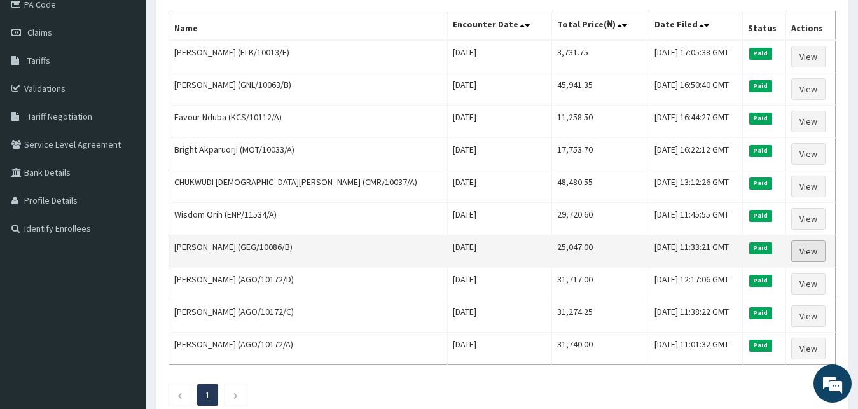
click at [813, 248] on link "View" at bounding box center [808, 251] width 34 height 22
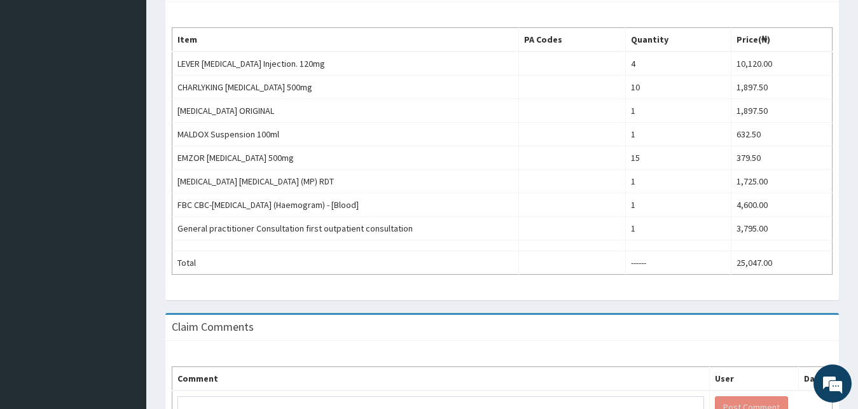
scroll to position [454, 0]
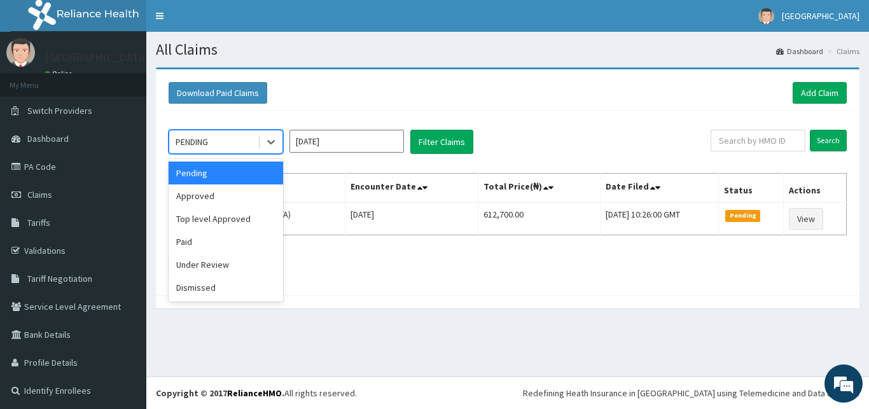
click at [207, 140] on div "PENDING" at bounding box center [192, 141] width 32 height 13
click at [214, 263] on div "Under Review" at bounding box center [226, 264] width 114 height 23
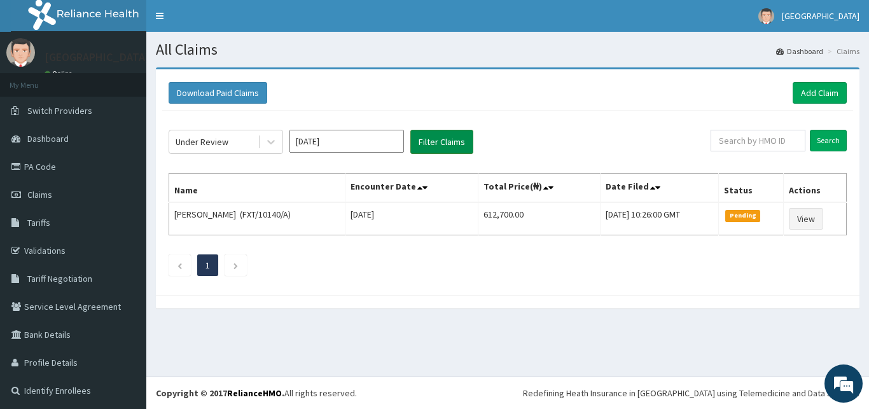
click at [446, 147] on button "Filter Claims" at bounding box center [441, 142] width 63 height 24
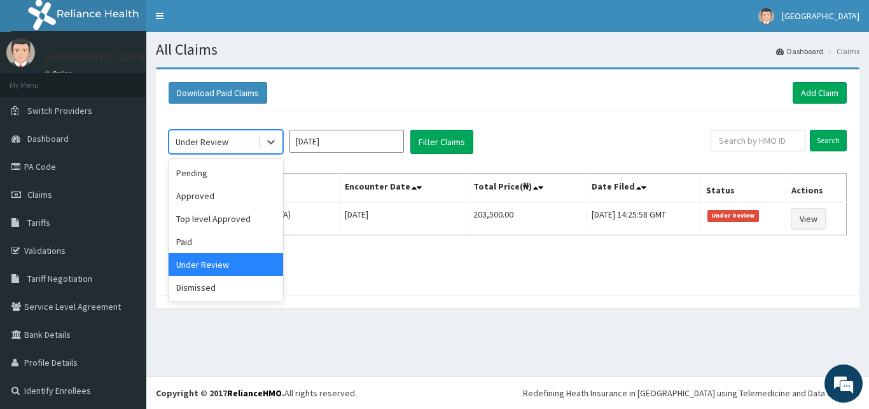
click at [188, 144] on div "Under Review" at bounding box center [202, 141] width 53 height 13
click at [190, 217] on div "Top level Approved" at bounding box center [226, 218] width 114 height 23
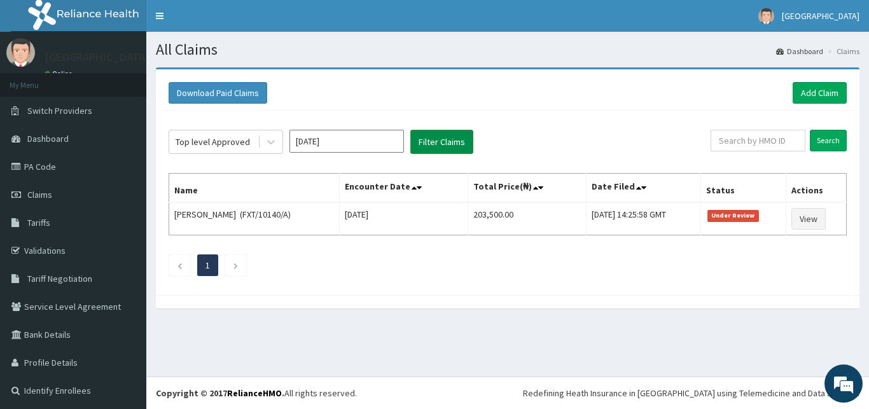
click at [434, 151] on button "Filter Claims" at bounding box center [441, 142] width 63 height 24
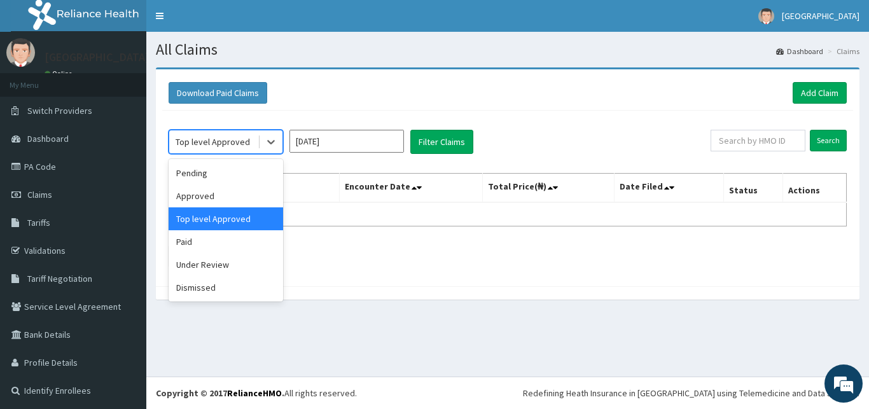
click at [202, 144] on div "Top level Approved" at bounding box center [213, 141] width 74 height 13
click at [186, 286] on div "Dismissed" at bounding box center [226, 287] width 114 height 23
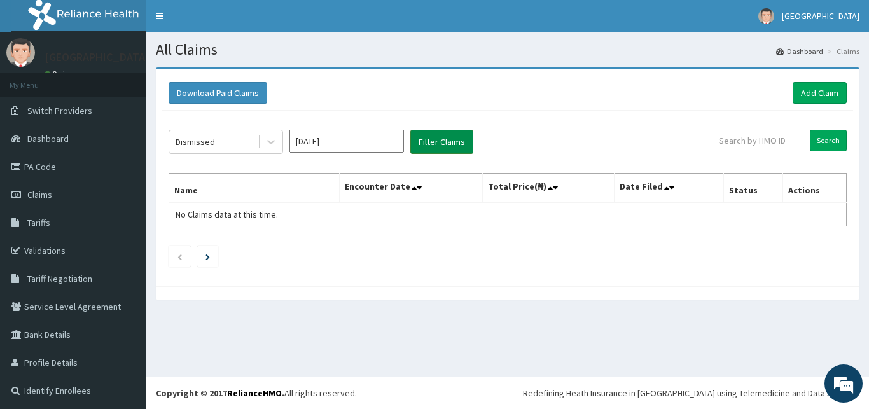
click at [431, 134] on button "Filter Claims" at bounding box center [441, 142] width 63 height 24
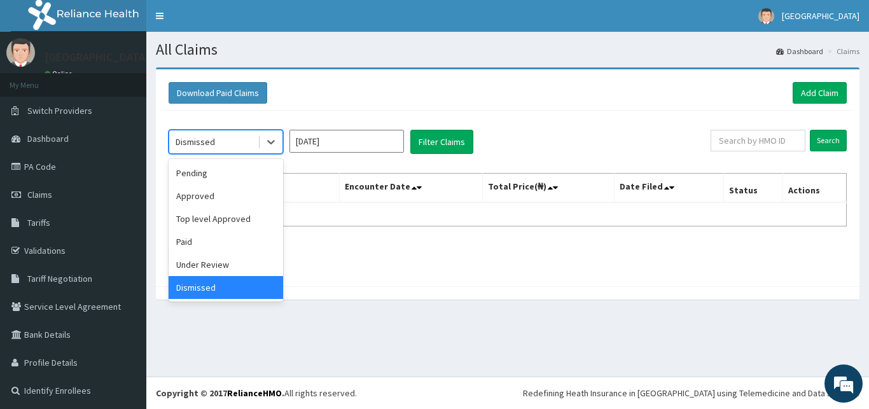
click at [184, 137] on div "Dismissed" at bounding box center [195, 141] width 39 height 13
click at [188, 197] on div "Approved" at bounding box center [226, 195] width 114 height 23
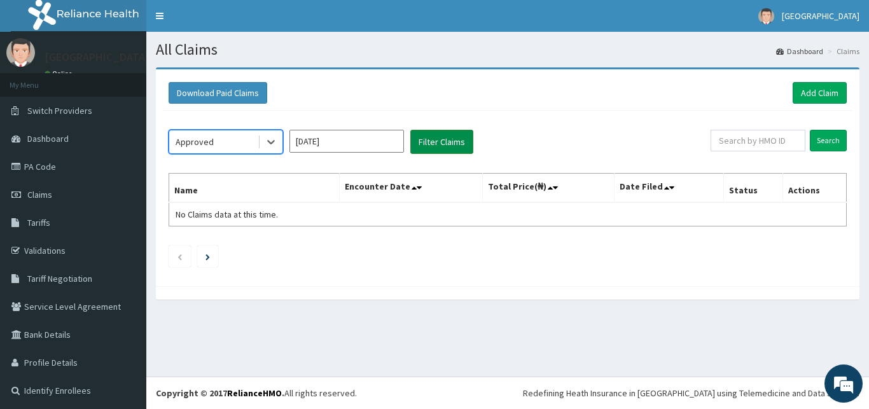
click at [424, 136] on button "Filter Claims" at bounding box center [441, 142] width 63 height 24
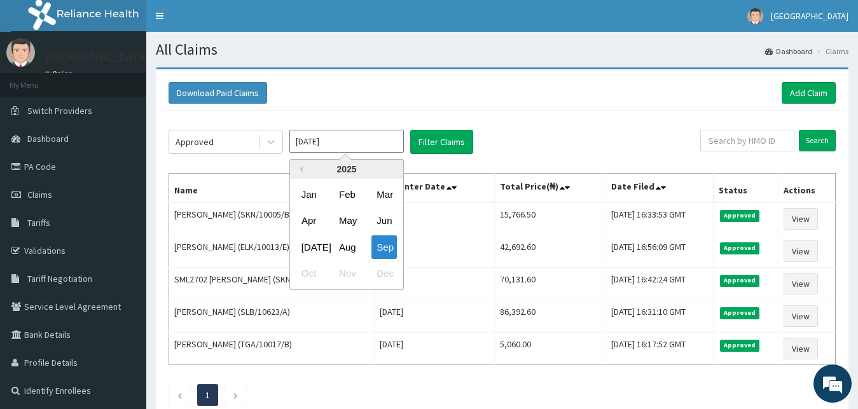
click at [329, 140] on input "[DATE]" at bounding box center [346, 141] width 114 height 23
click at [382, 251] on div "Sep" at bounding box center [383, 247] width 25 height 24
type input "Aug 2025"
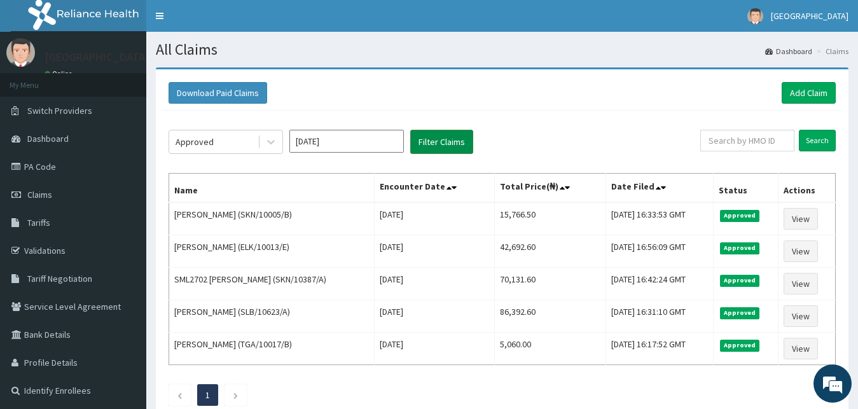
click at [419, 150] on button "Filter Claims" at bounding box center [441, 142] width 63 height 24
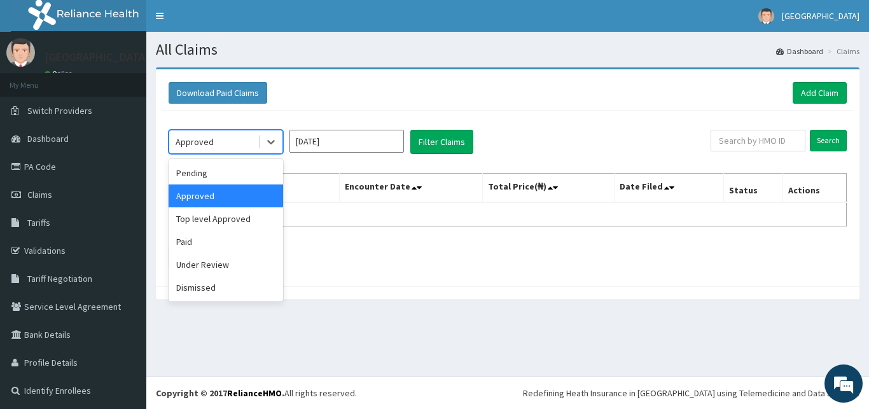
click at [232, 138] on div "Approved" at bounding box center [213, 142] width 88 height 20
click at [226, 167] on div "Pending" at bounding box center [226, 173] width 114 height 23
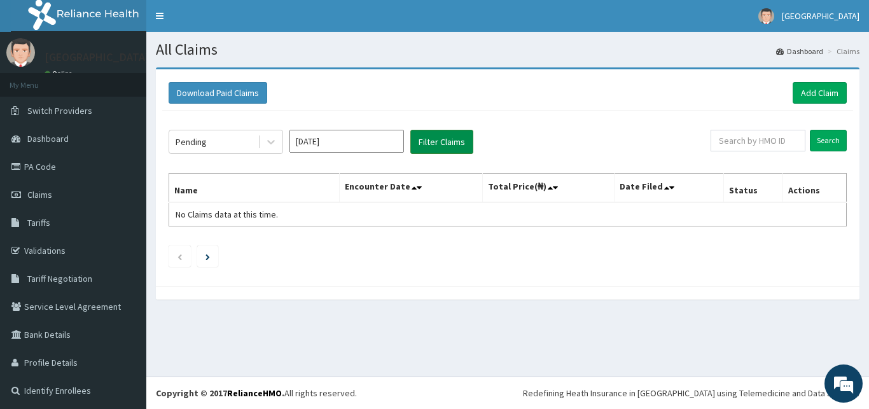
click at [429, 135] on button "Filter Claims" at bounding box center [441, 142] width 63 height 24
click at [224, 133] on div "Pending" at bounding box center [213, 142] width 88 height 20
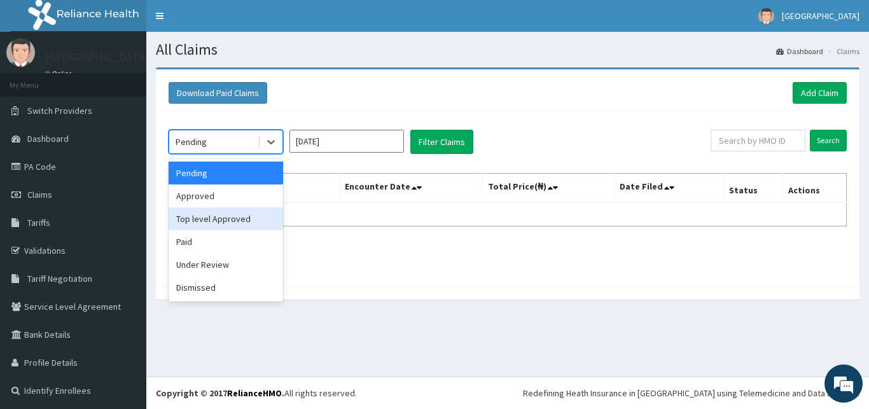
click at [221, 220] on div "Top level Approved" at bounding box center [226, 218] width 114 height 23
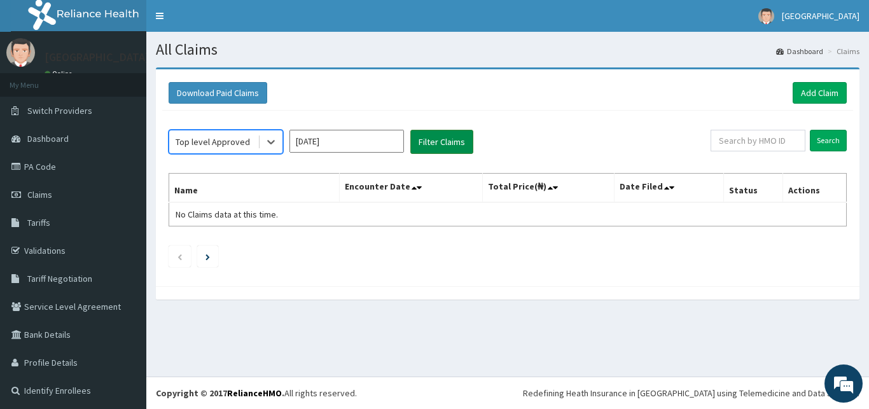
click at [434, 146] on button "Filter Claims" at bounding box center [441, 142] width 63 height 24
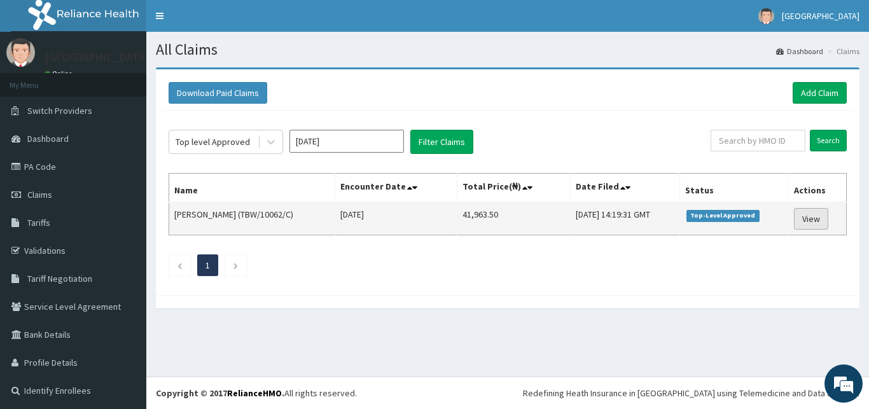
click at [797, 218] on link "View" at bounding box center [811, 219] width 34 height 22
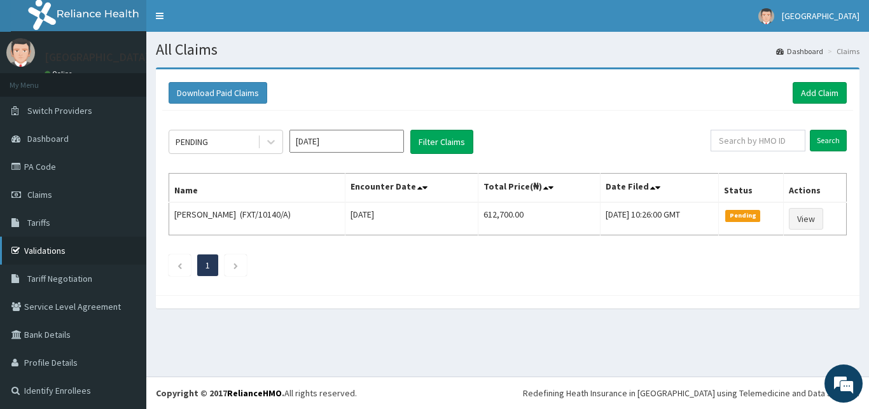
click at [49, 252] on link "Validations" at bounding box center [73, 251] width 146 height 28
